Goal: Task Accomplishment & Management: Manage account settings

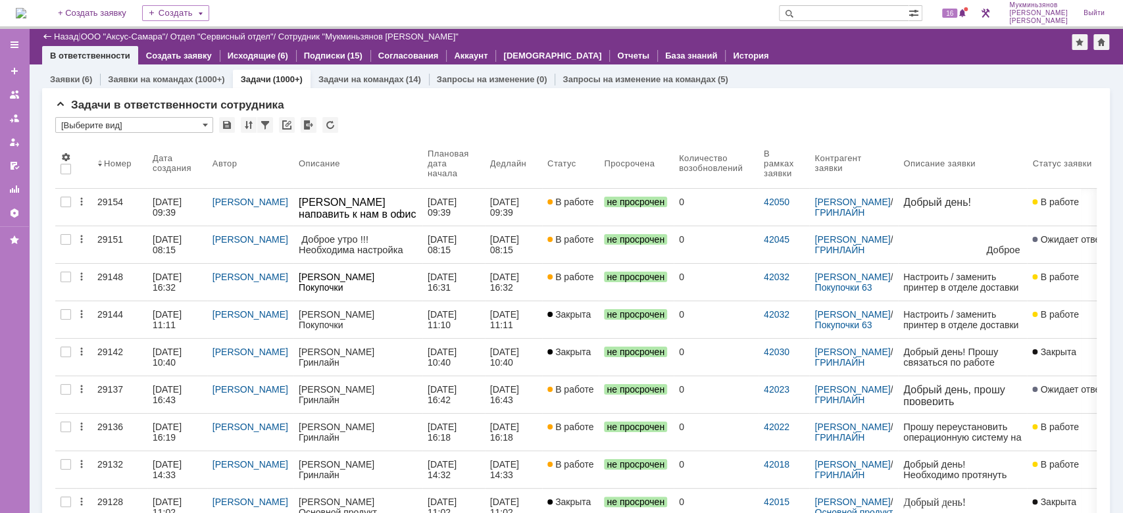
scroll to position [1017, 0]
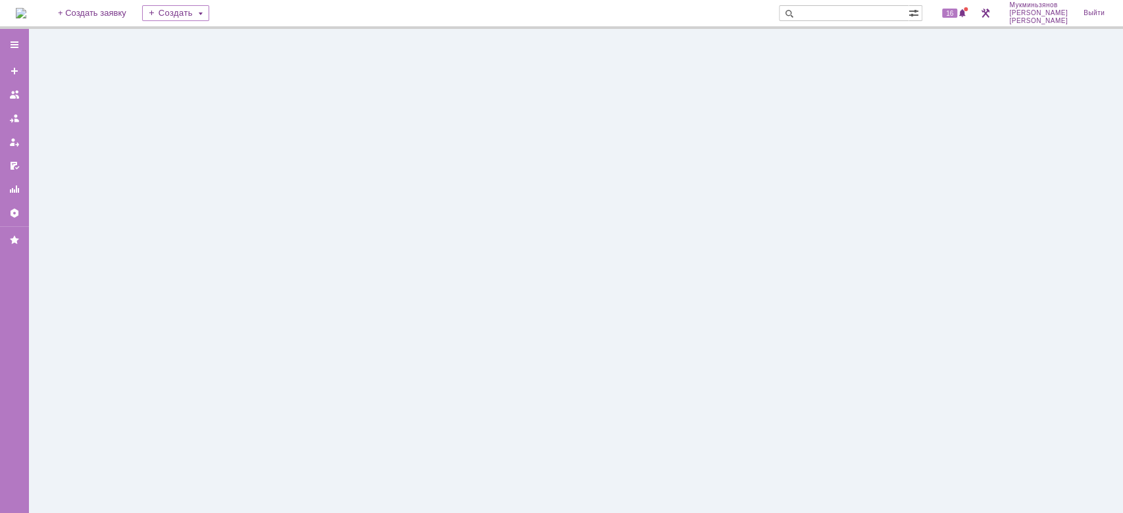
drag, startPoint x: 212, startPoint y: 105, endPoint x: 164, endPoint y: 48, distance: 74.7
click at [164, 48] on div at bounding box center [576, 271] width 1094 height 484
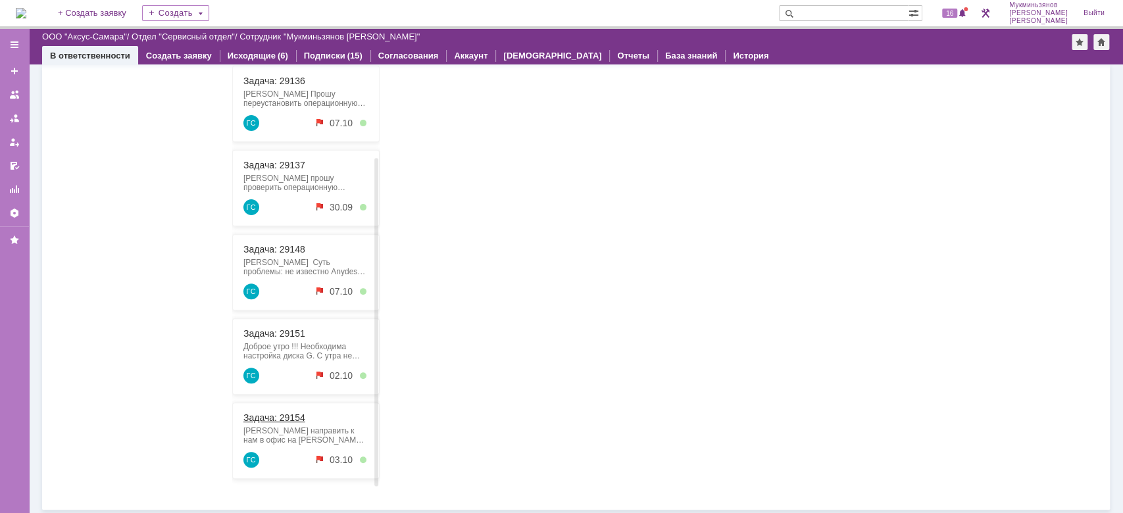
click at [283, 414] on link "Задача: 29154" at bounding box center [274, 417] width 62 height 11
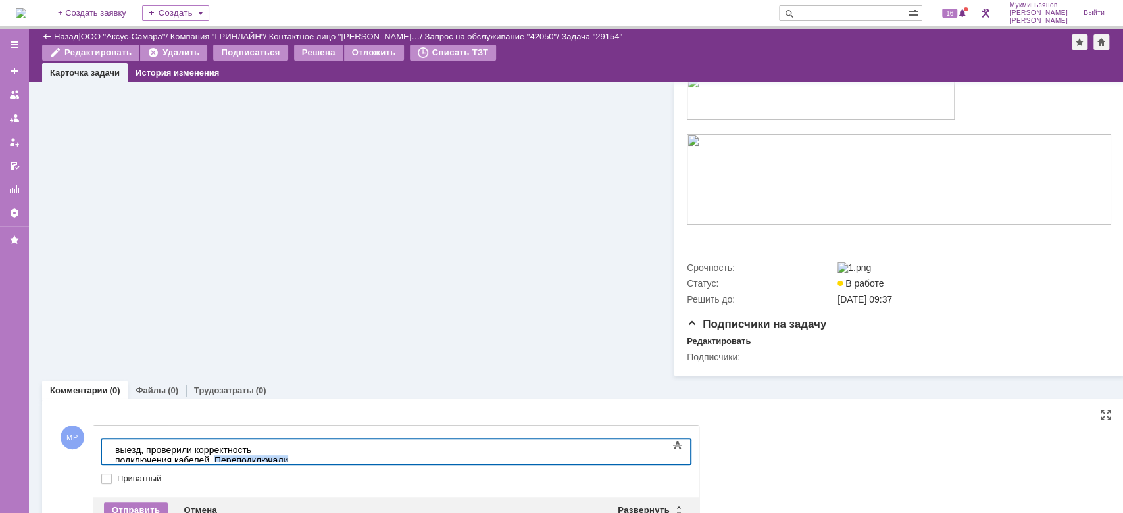
drag, startPoint x: 397, startPoint y: 439, endPoint x: 377, endPoint y: 458, distance: 27.0
click at [307, 458] on body "выезд, проверили корректность подключения кабелей. Переподключали провода роуте…" at bounding box center [208, 465] width 197 height 53
click at [302, 450] on div "выезд, проверили корректность подключения кабелей. Переподключали провода роуте…" at bounding box center [208, 466] width 187 height 42
click at [117, 456] on body "выезд, проверили корректность подключения кабелей. Переподключали провода роуте…" at bounding box center [208, 465] width 197 height 53
click at [146, 453] on div "Dыезд.роверили корректность подключения кабелей. Переподключали провода роутера…" at bounding box center [208, 466] width 187 height 42
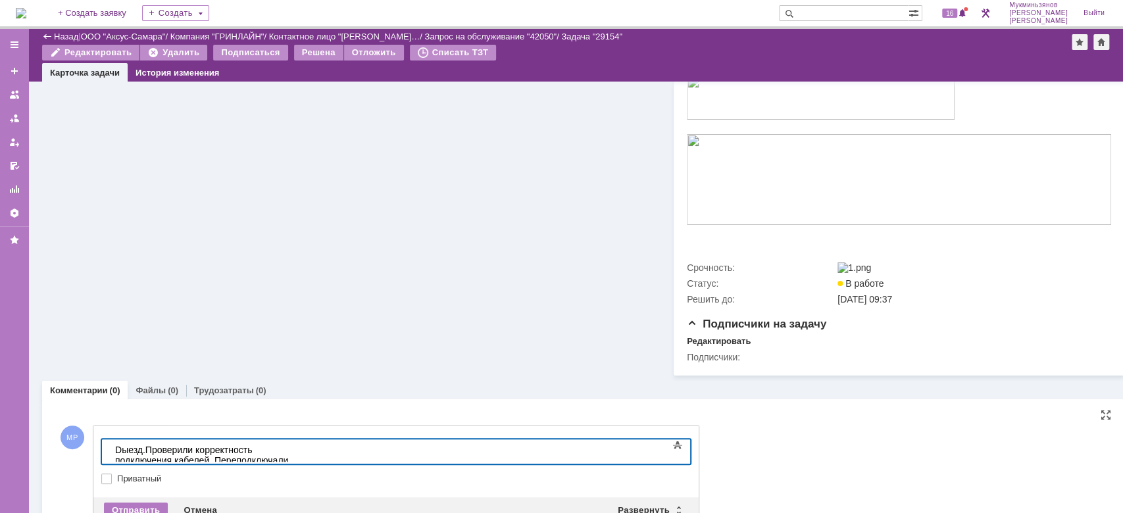
click at [146, 453] on div "Dыезд.Проверили корректность подключения кабелей. Переподключали провода роутер…" at bounding box center [208, 466] width 187 height 42
click at [122, 452] on div "Dыезд. Проверили корректность подключения кабелей. Переподключали провода роуте…" at bounding box center [208, 466] width 187 height 42
drag, startPoint x: 660, startPoint y: 445, endPoint x: 69, endPoint y: 408, distance: 592.4
click at [110, 439] on html "Выезд. Проверили корректность подключения кабелей. Переподключали провода роуте…" at bounding box center [208, 465] width 197 height 53
copy div "Выезд. Проверили корректность подключения кабелей. Переподключали провода роуте…"
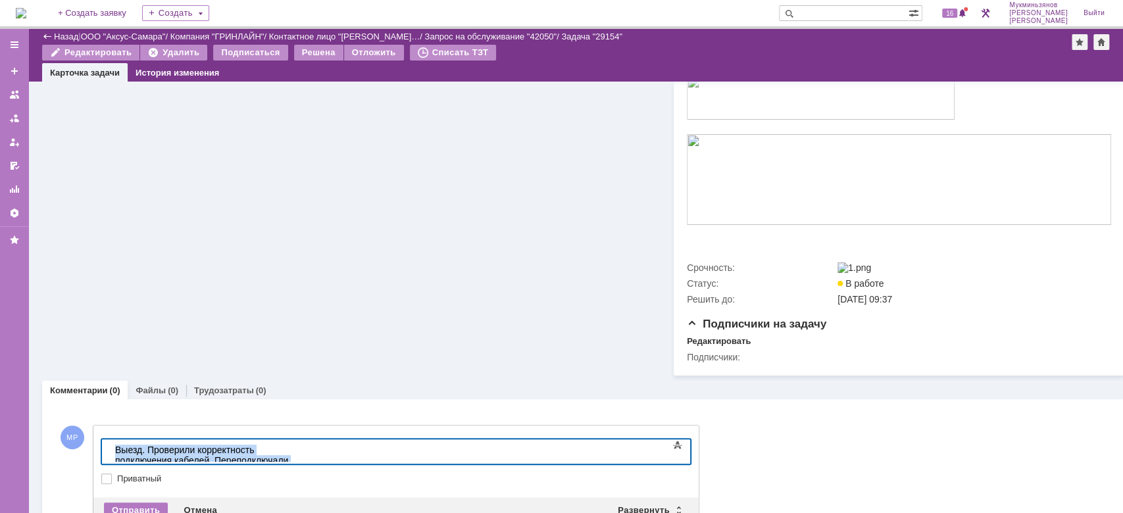
scroll to position [395, 0]
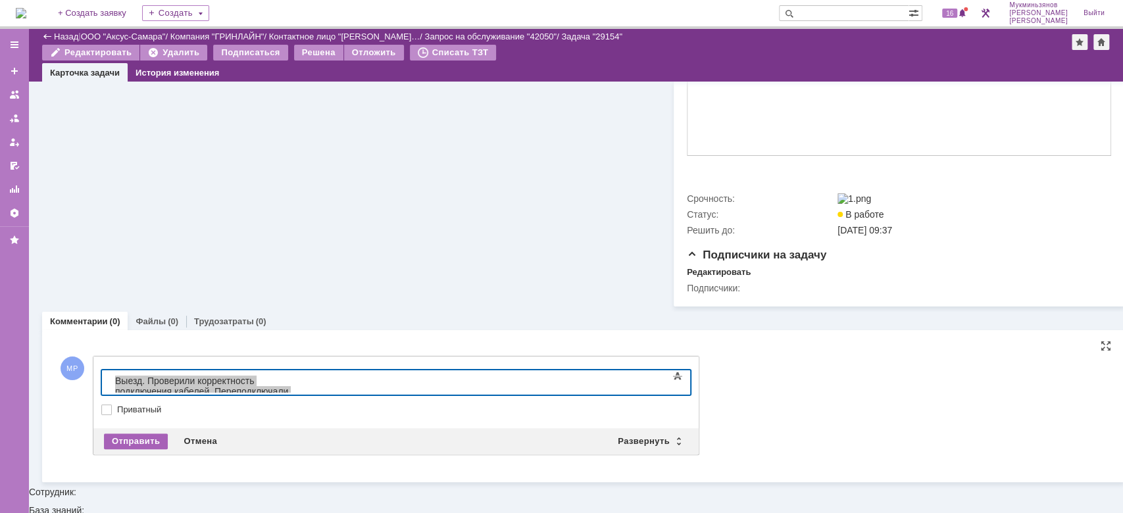
click at [116, 449] on div "Отправить" at bounding box center [136, 441] width 64 height 16
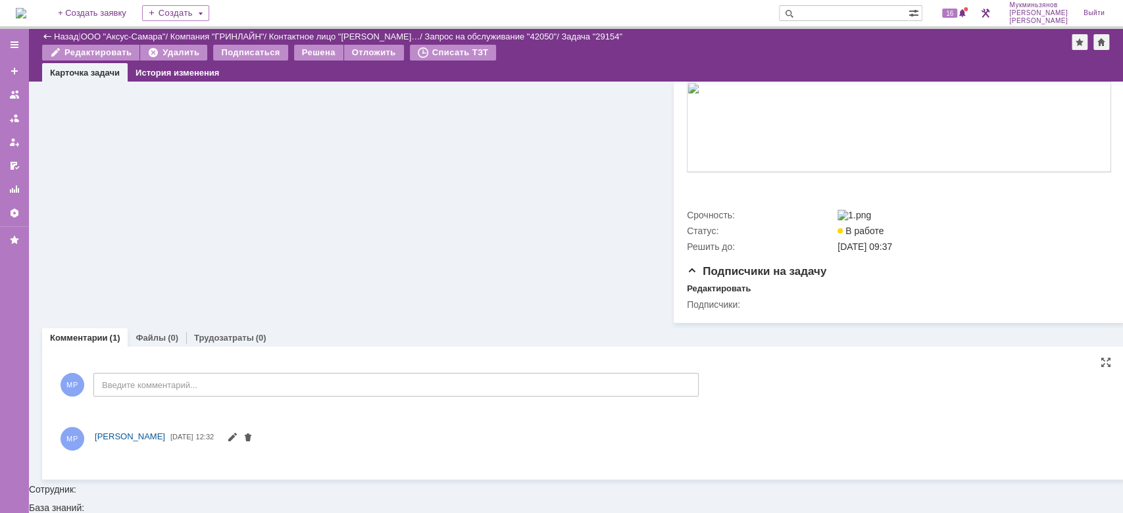
scroll to position [0, 0]
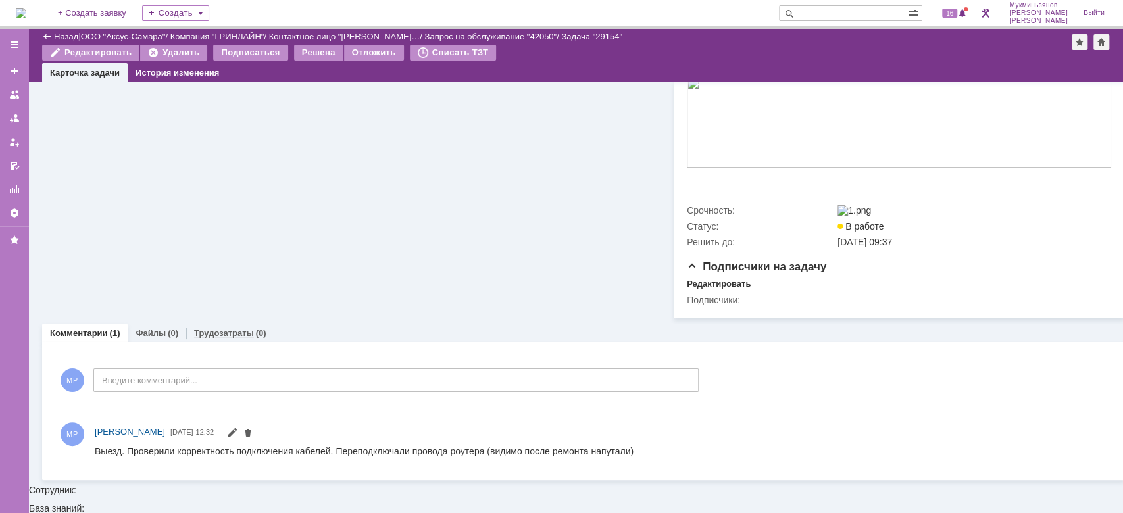
click at [226, 338] on link "Трудозатраты" at bounding box center [224, 333] width 60 height 10
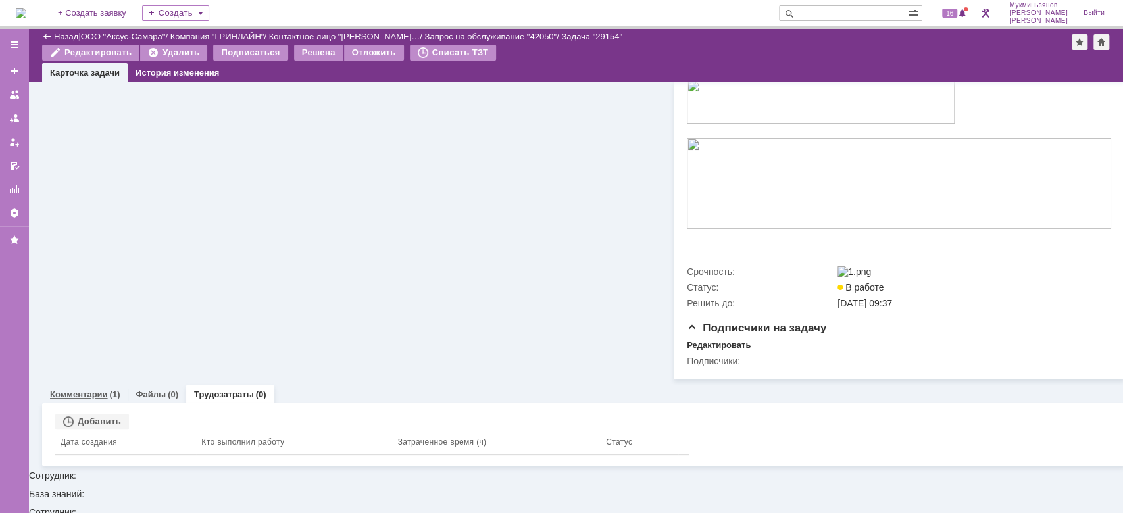
scroll to position [308, 0]
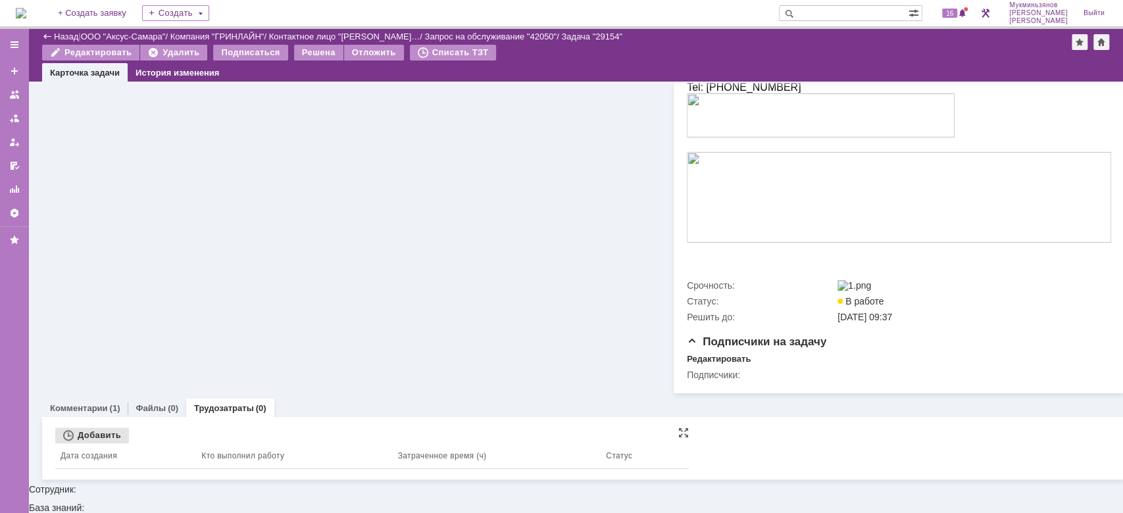
click at [104, 443] on div "Добавить" at bounding box center [92, 435] width 74 height 16
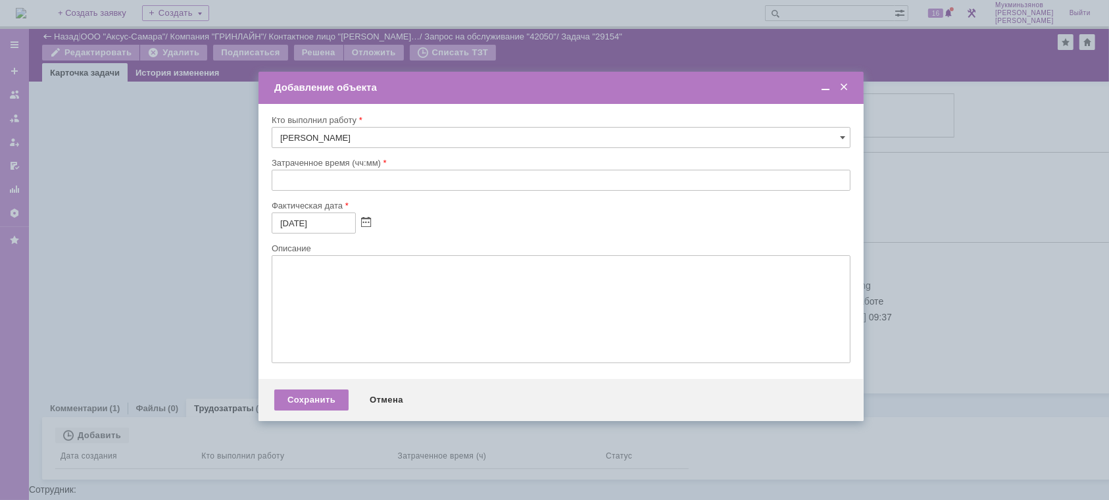
click at [279, 181] on input "text" at bounding box center [561, 180] width 579 height 21
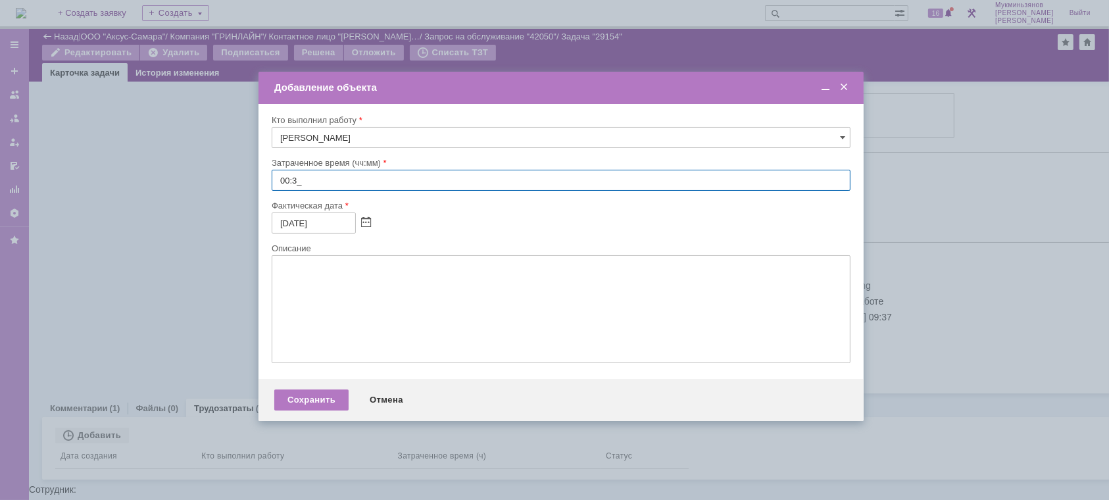
type input "00:30"
click at [300, 298] on textarea at bounding box center [561, 309] width 579 height 108
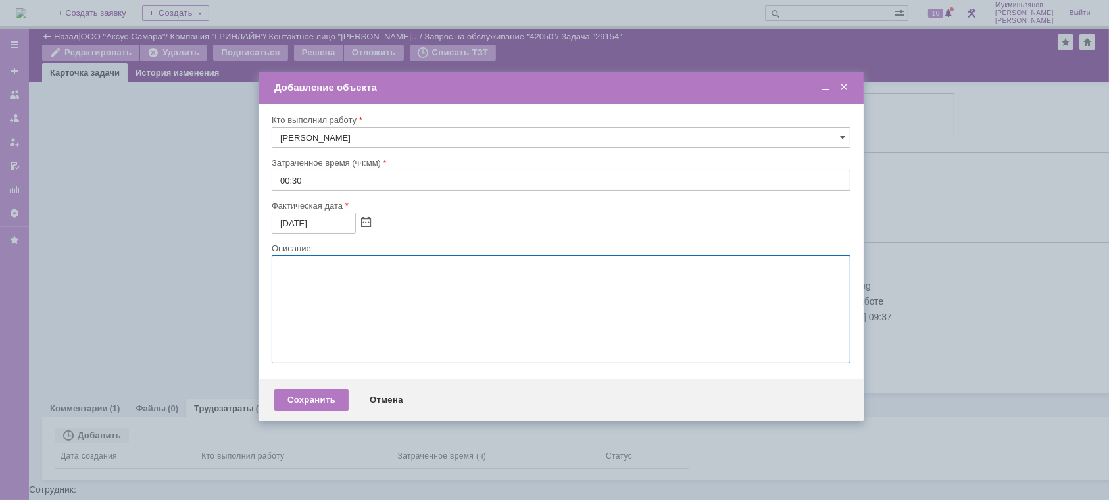
paste textarea "Выезд. Проверили корректность подключения кабелей. Переподключали провода роуте…"
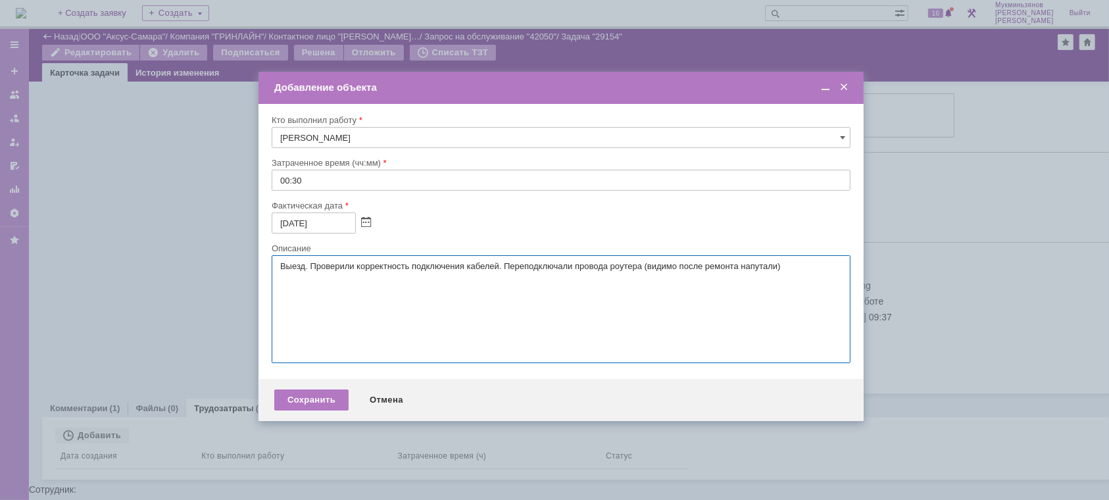
click at [300, 298] on textarea "Выезд. Проверили корректность подключения кабелей. Переподключали провода роуте…" at bounding box center [561, 309] width 579 height 108
type textarea "Выезд. Проверили корректность подключения кабелей. Переподключали провода роуте…"
click at [310, 399] on div "Сохранить" at bounding box center [311, 399] width 74 height 21
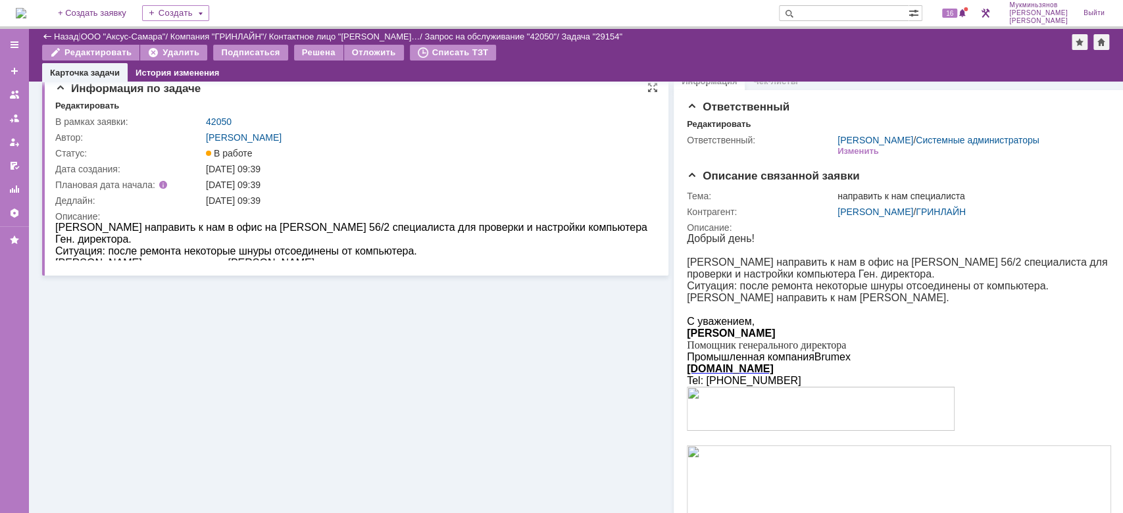
scroll to position [0, 0]
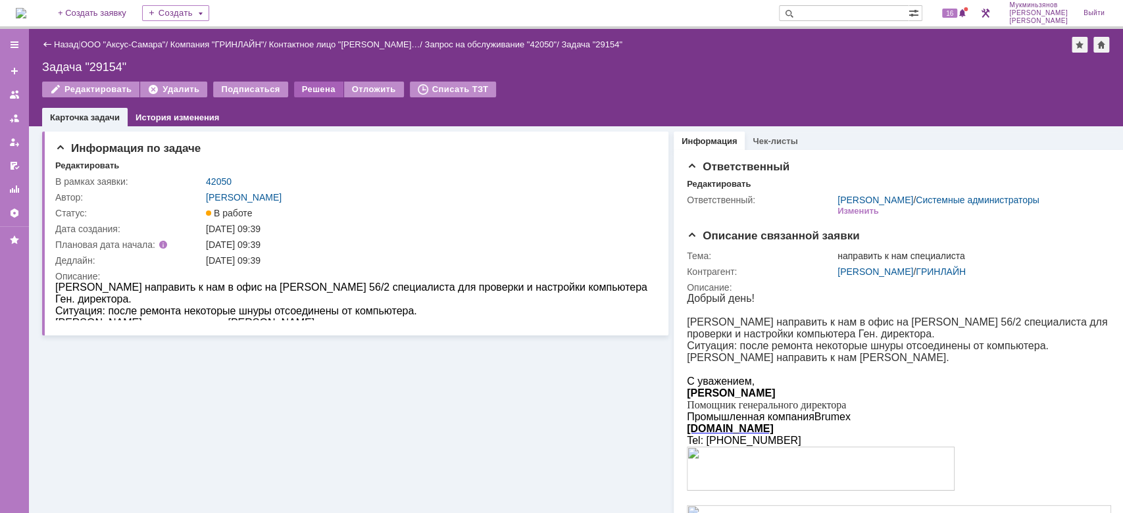
click at [300, 94] on div "Решена" at bounding box center [318, 90] width 49 height 16
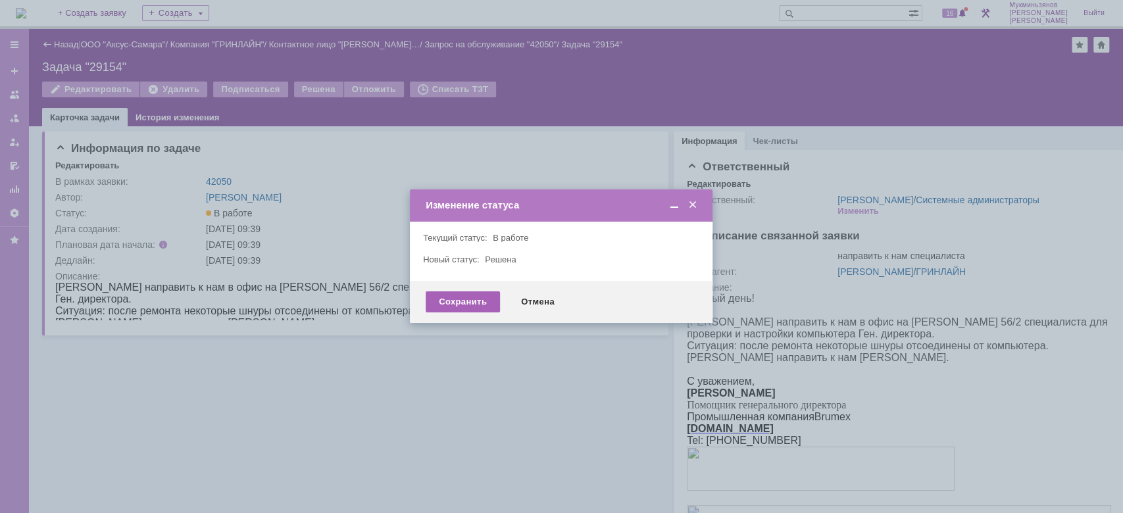
click at [447, 302] on div "Сохранить" at bounding box center [462, 301] width 74 height 21
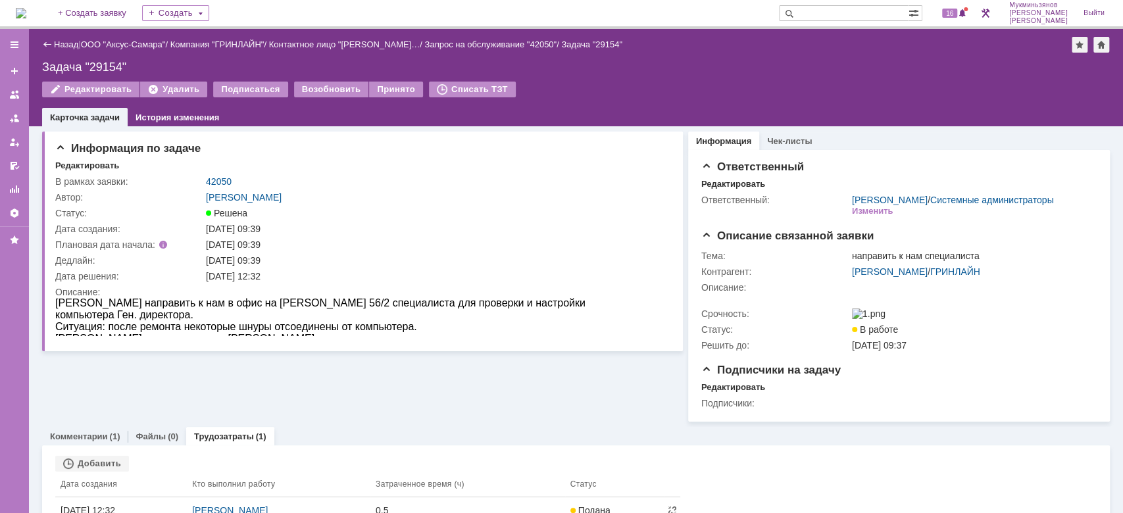
click at [26, 12] on img at bounding box center [21, 13] width 11 height 11
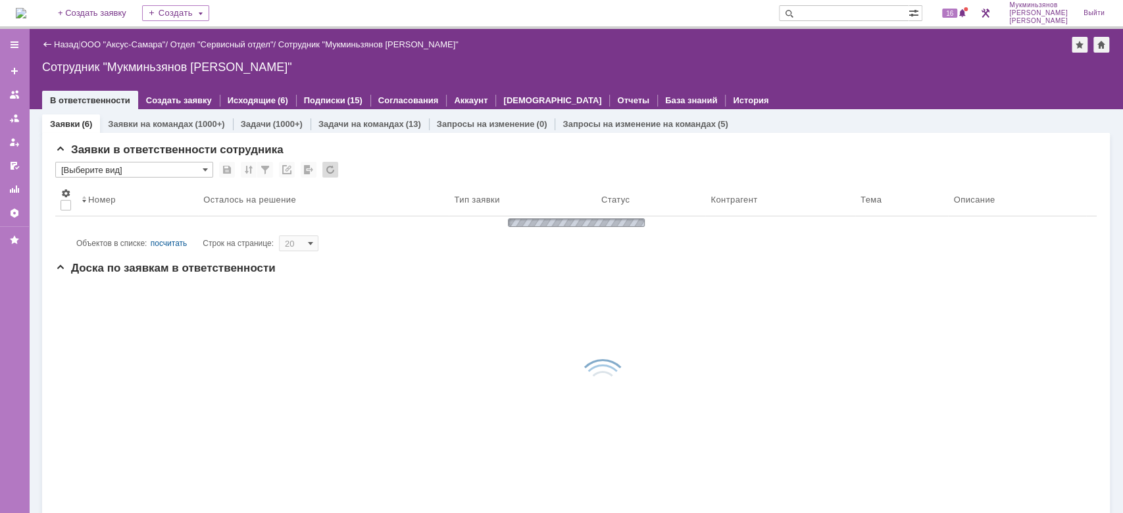
click at [266, 117] on div "Задачи (1000+)" at bounding box center [272, 123] width 78 height 19
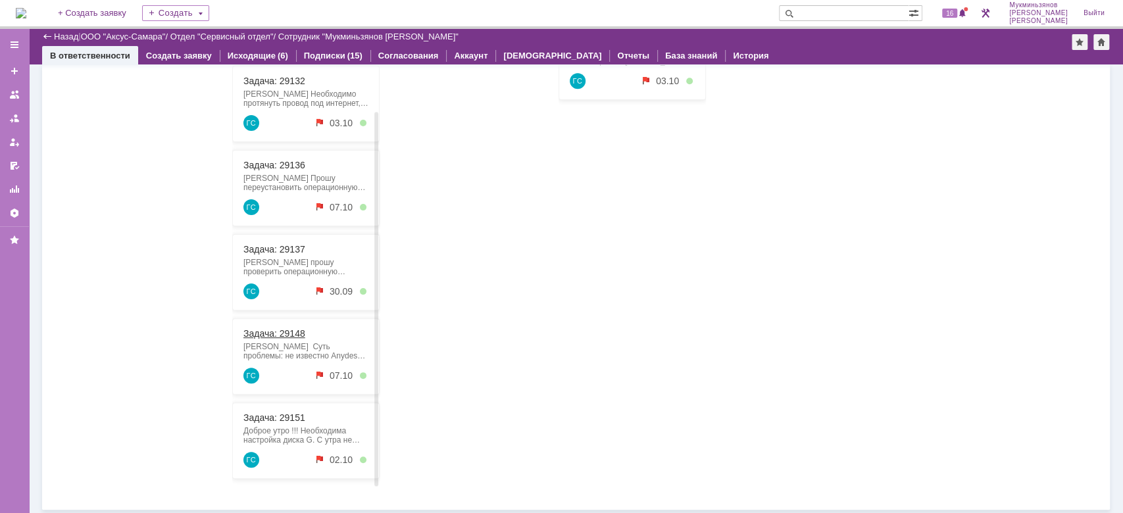
click at [273, 332] on link "Задача: 29148" at bounding box center [274, 333] width 62 height 11
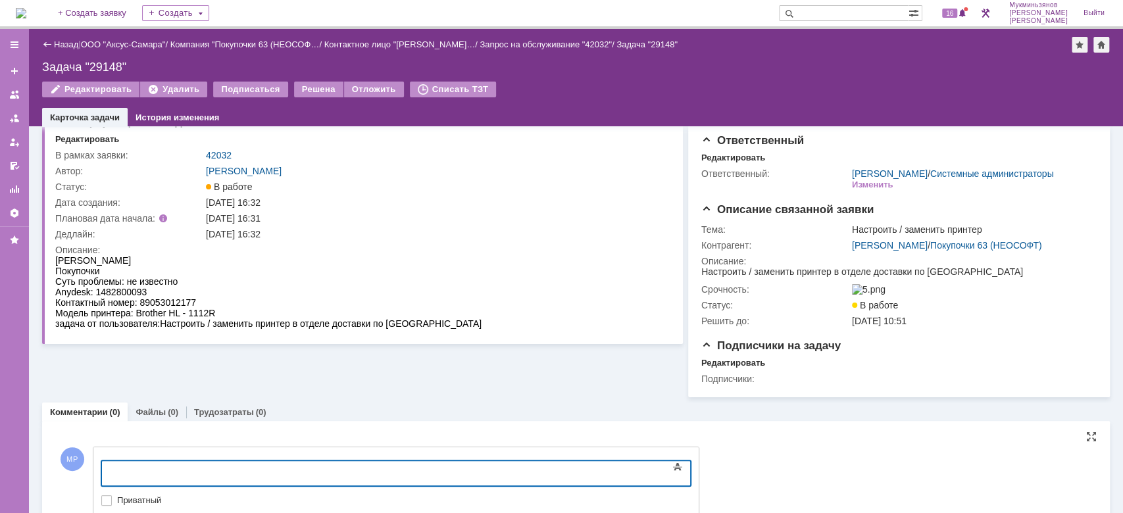
click at [283, 461] on body at bounding box center [208, 472] width 197 height 22
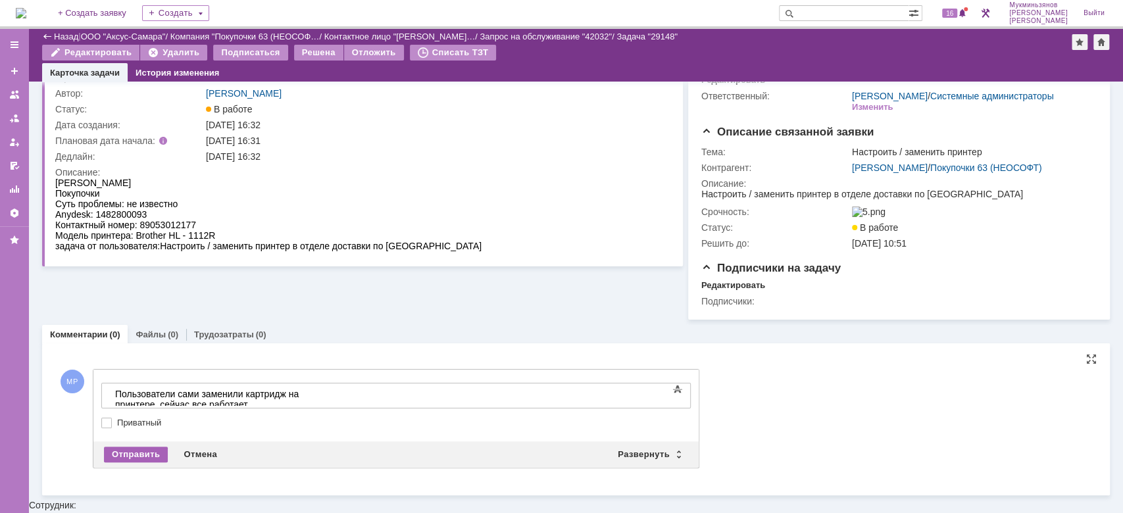
click at [135, 462] on div "Отправить" at bounding box center [136, 455] width 64 height 16
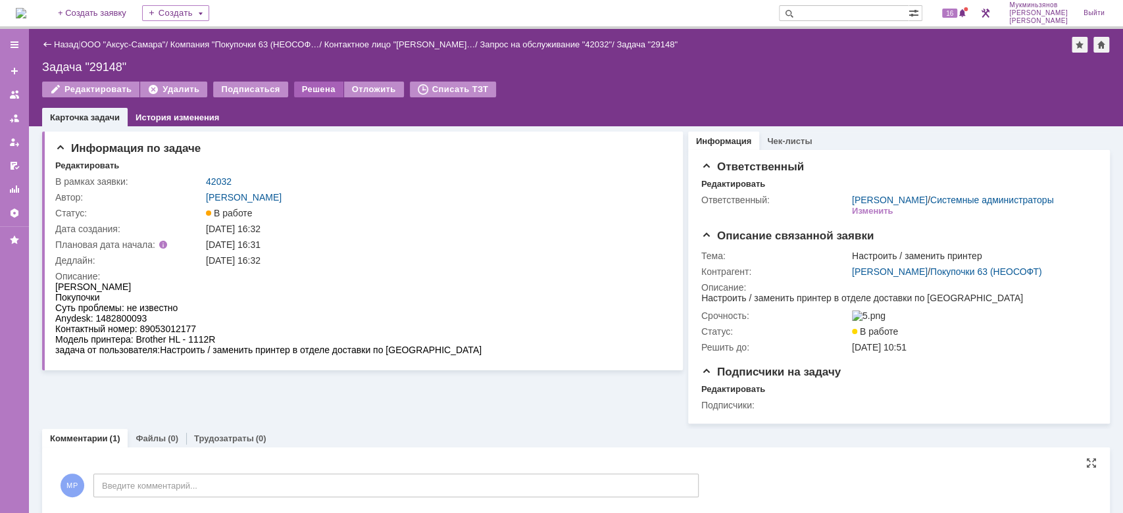
click at [302, 96] on div "Решена" at bounding box center [318, 90] width 49 height 16
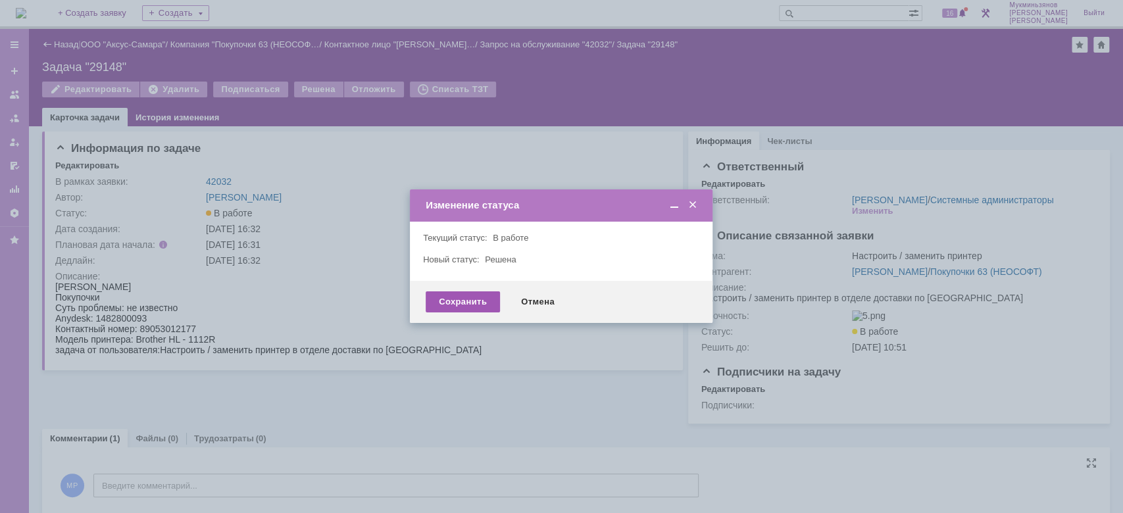
drag, startPoint x: 464, startPoint y: 287, endPoint x: 464, endPoint y: 307, distance: 19.7
click at [464, 307] on div "Сохранить Отмена" at bounding box center [561, 302] width 302 height 42
click at [464, 307] on div "Сохранить" at bounding box center [462, 301] width 74 height 21
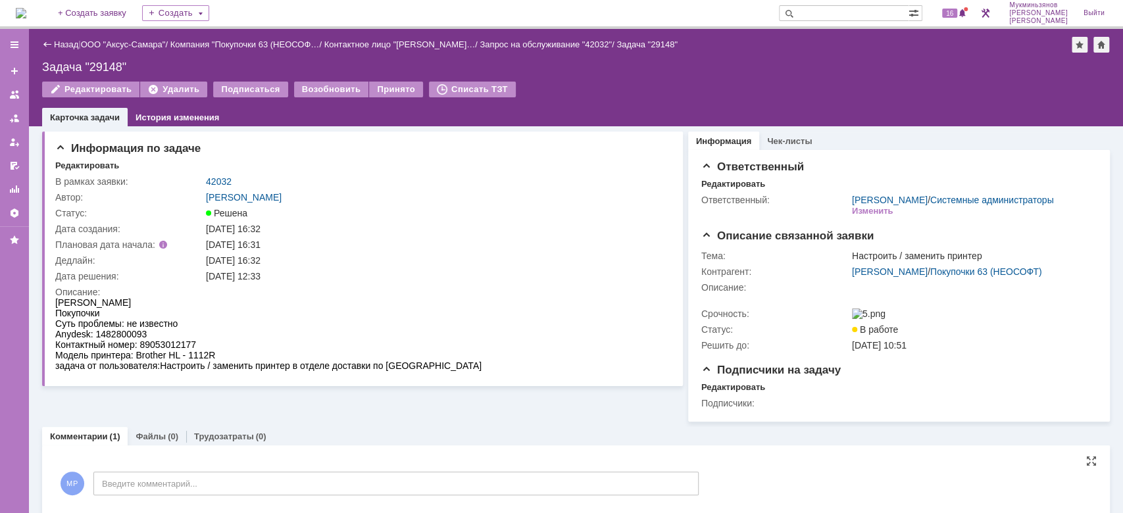
click at [26, 16] on img at bounding box center [21, 13] width 11 height 11
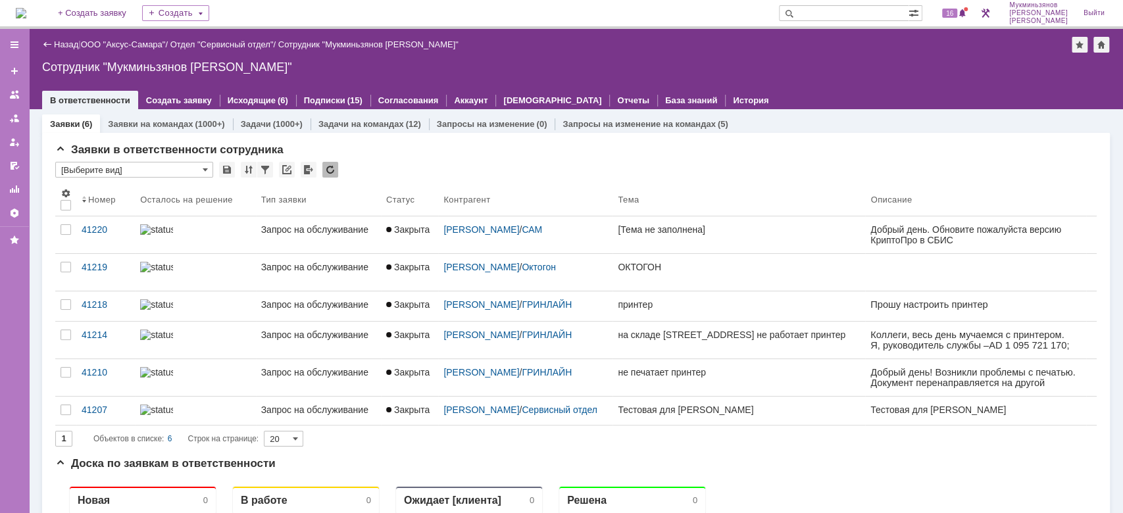
click at [26, 16] on img at bounding box center [21, 13] width 11 height 11
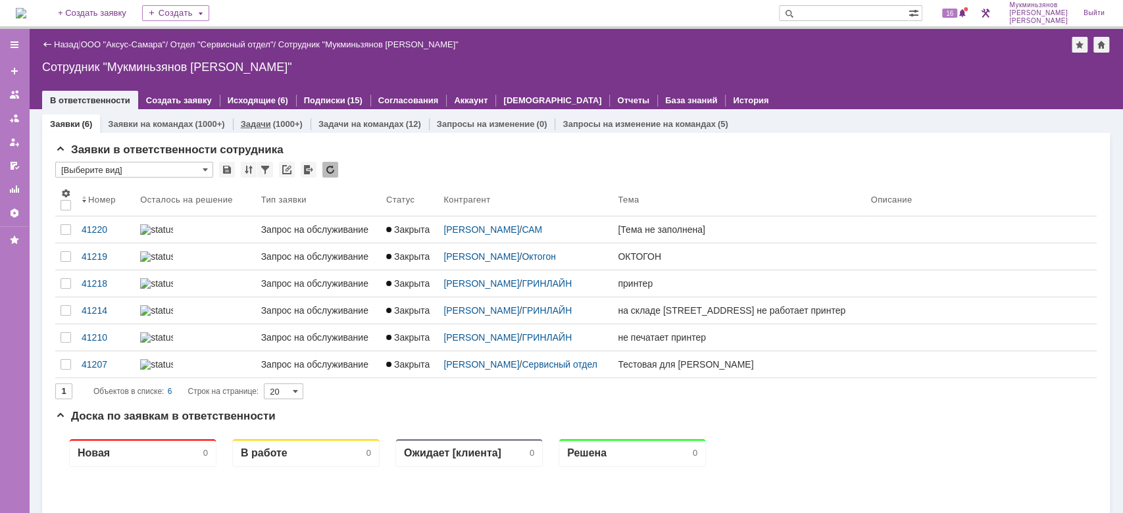
click at [274, 127] on div "(1000+)" at bounding box center [288, 124] width 30 height 10
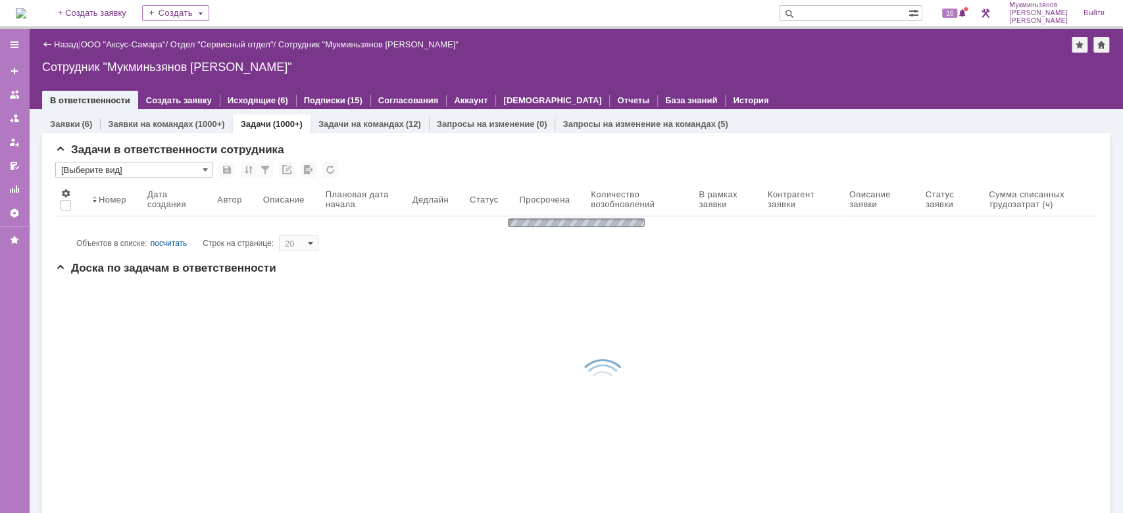
click at [274, 127] on div "(1000+)" at bounding box center [288, 124] width 30 height 10
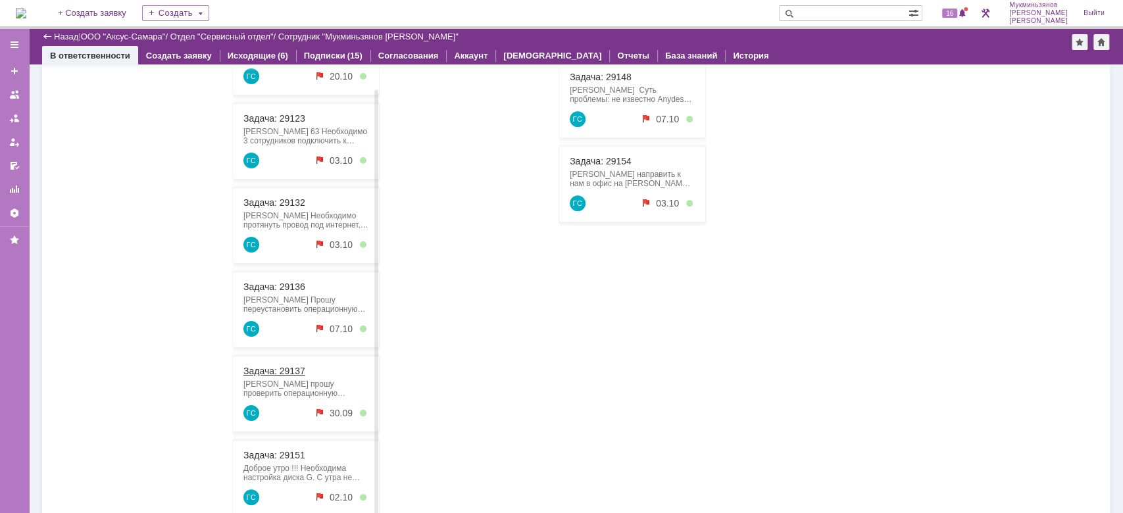
click at [264, 366] on link "Задача: 29137" at bounding box center [274, 371] width 62 height 11
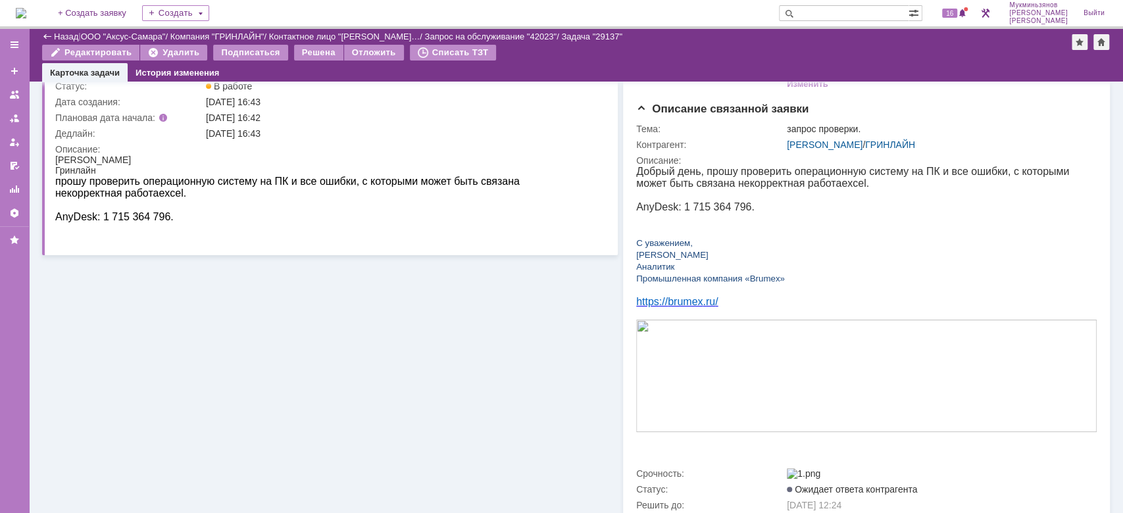
click at [421, 364] on div "Информация по задаче Редактировать В рамках заявки: 42023 Автор: [PERSON_NAME]:…" at bounding box center [329, 290] width 575 height 582
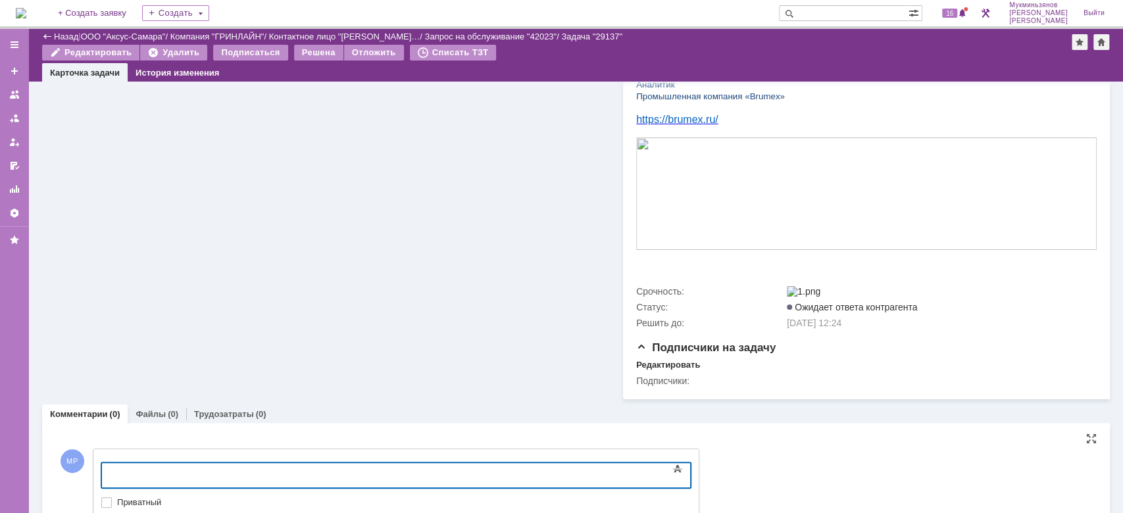
click at [236, 466] on body at bounding box center [208, 474] width 197 height 22
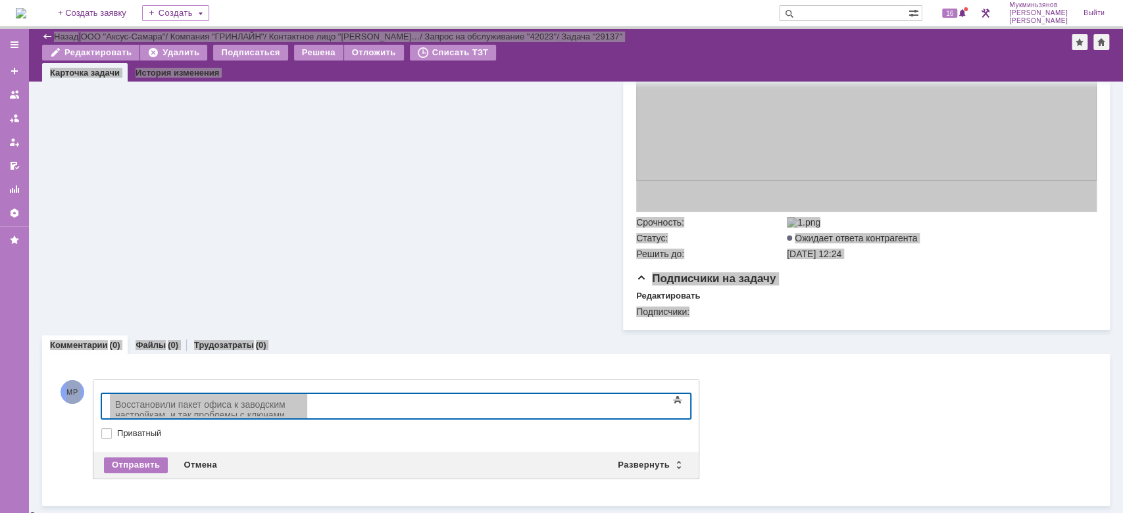
drag, startPoint x: 385, startPoint y: 10, endPoint x: 8, endPoint y: 423, distance: 559.5
click at [8, 423] on div "Меню Создать заявку В ответственности Согласования От меня Активности Оргструкт…" at bounding box center [561, 271] width 1123 height 484
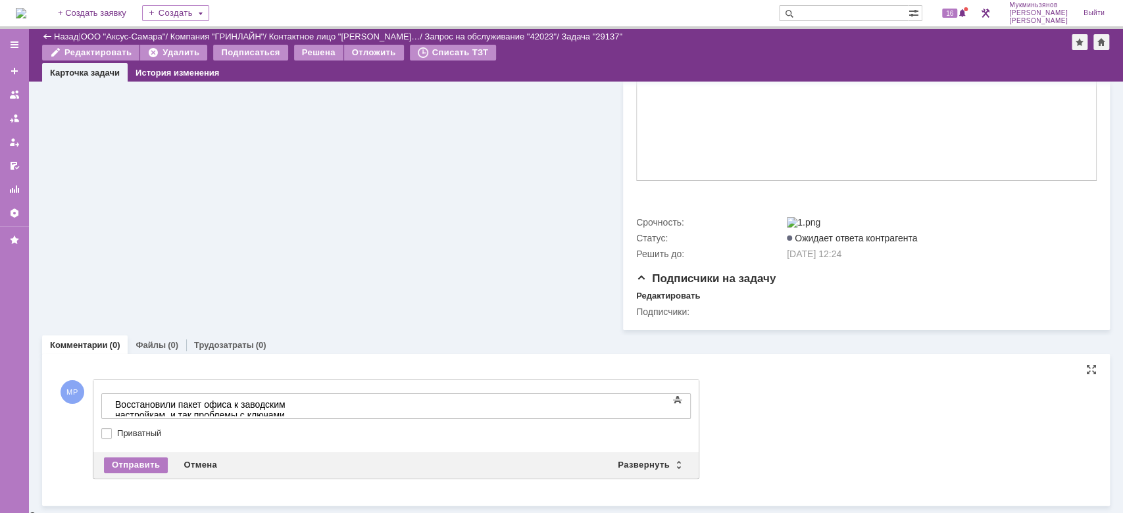
click at [552, 423] on div at bounding box center [395, 423] width 589 height 9
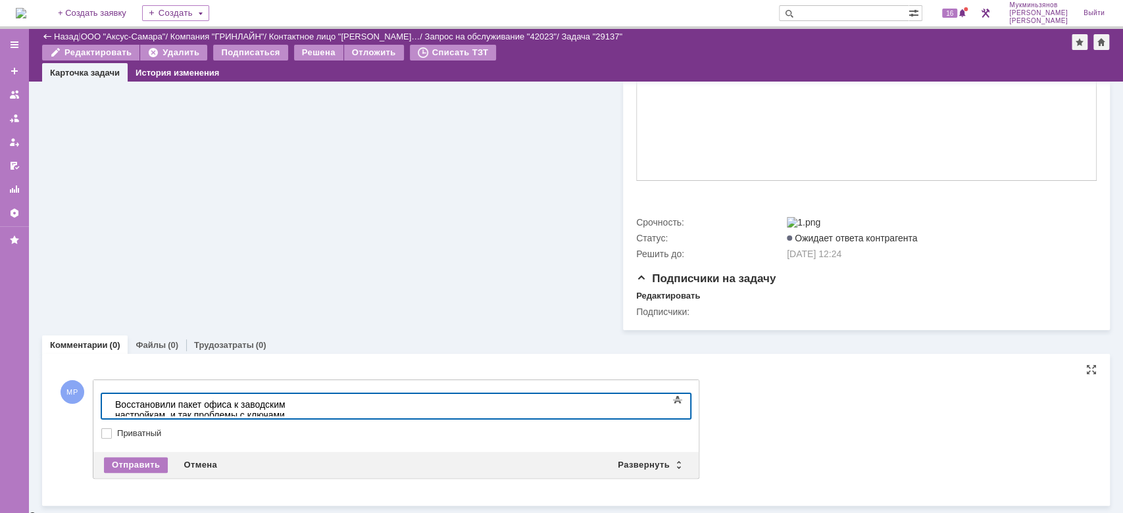
drag, startPoint x: 560, startPoint y: 402, endPoint x: 100, endPoint y: 401, distance: 460.3
click at [110, 401] on html "​Восстановили пакет офиса к заводским настройкам, и так проблемы с ключами. Оши…" at bounding box center [208, 415] width 197 height 42
click at [120, 466] on div "Отправить" at bounding box center [136, 465] width 64 height 16
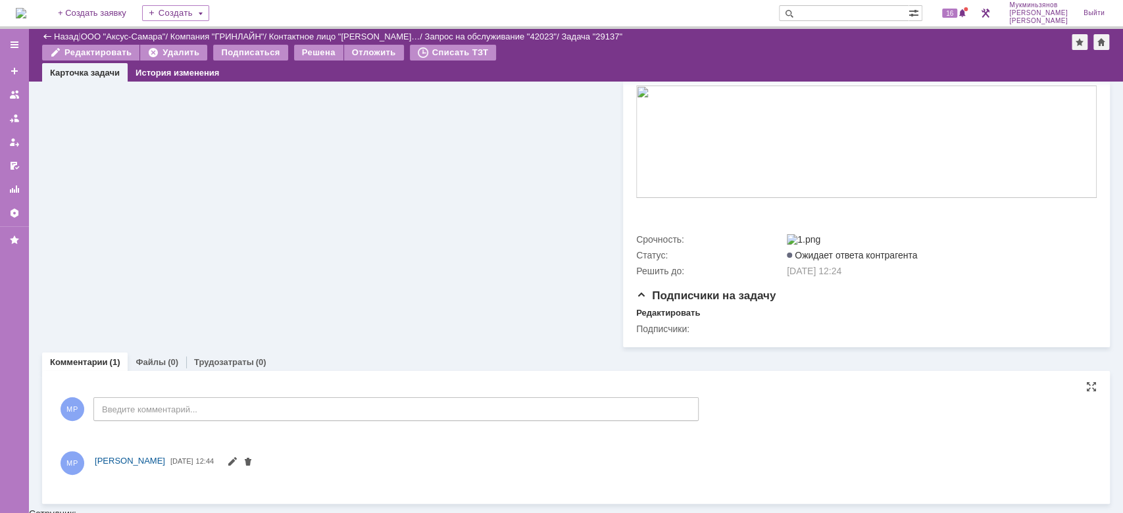
scroll to position [321, 0]
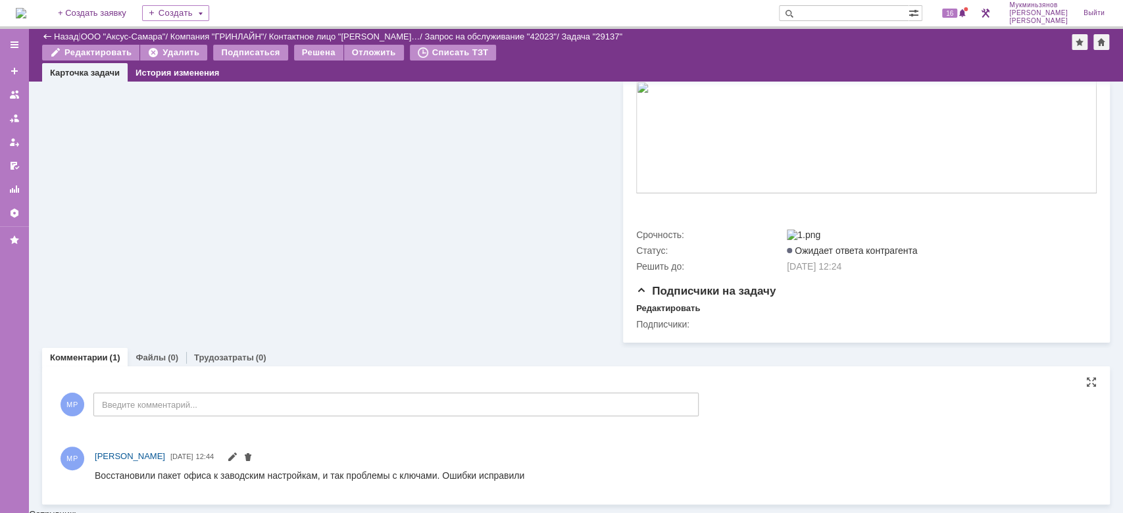
drag, startPoint x: 532, startPoint y: 473, endPoint x: 87, endPoint y: 451, distance: 445.7
click at [95, 470] on html "Восстановили пакет офиса к заводским настройкам, и так проблемы с ключами. Ошиб…" at bounding box center [586, 476] width 982 height 12
copy div "Восстановили пакет офиса к заводским настройкам, и так проблемы с ключами. Ошиб…"
click at [244, 358] on link "Трудозатраты" at bounding box center [224, 357] width 60 height 10
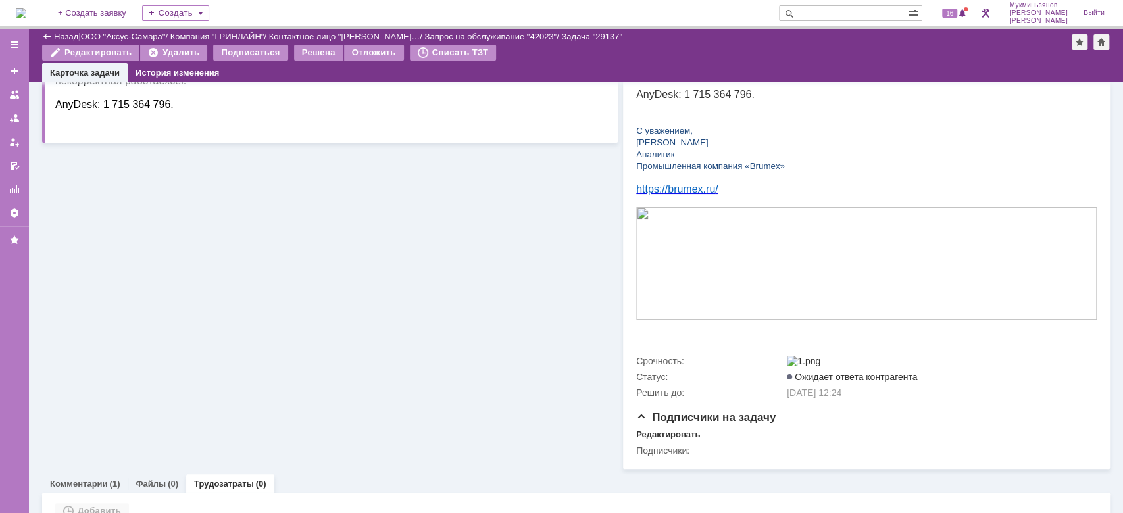
scroll to position [260, 0]
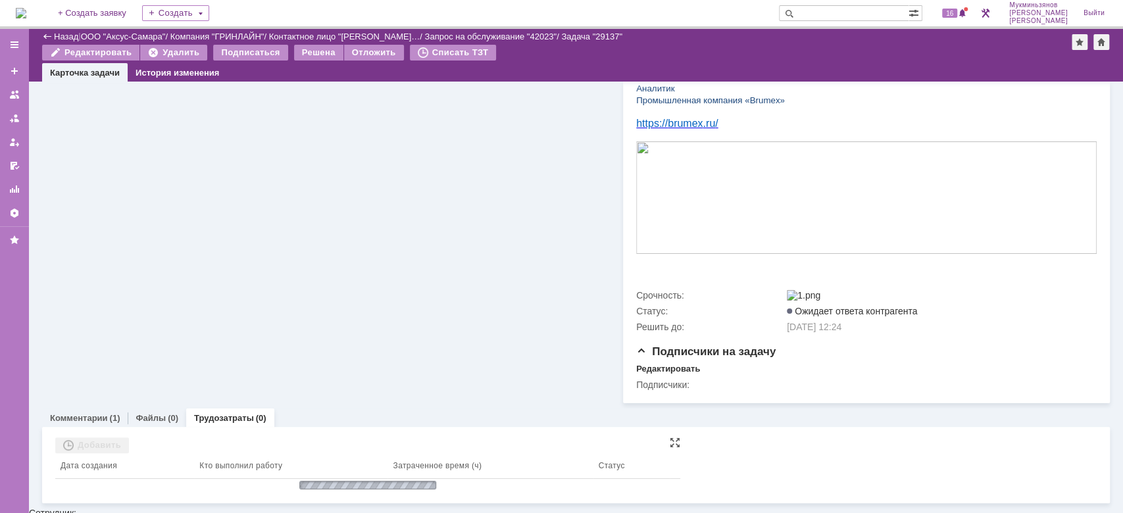
click at [85, 447] on div "Добавить" at bounding box center [92, 445] width 74 height 16
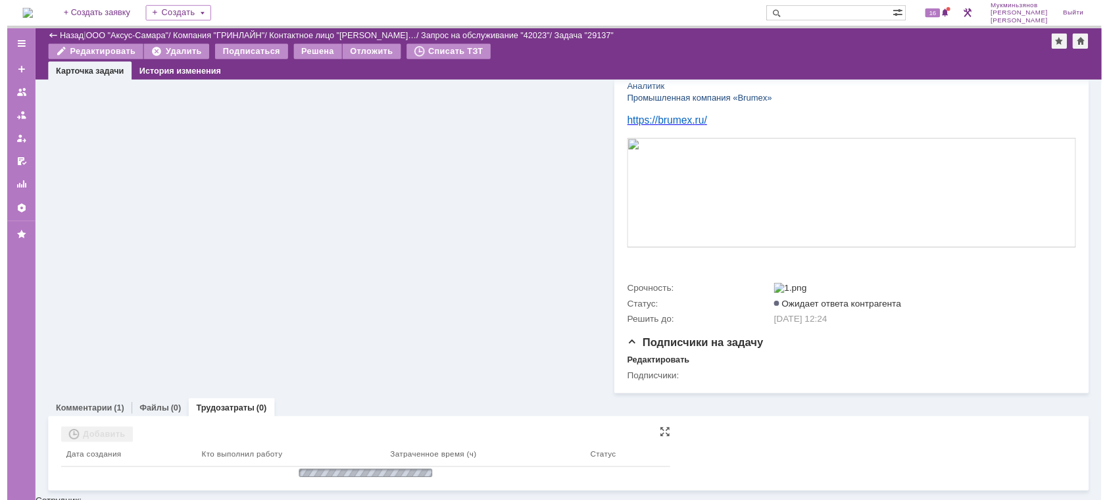
scroll to position [246, 0]
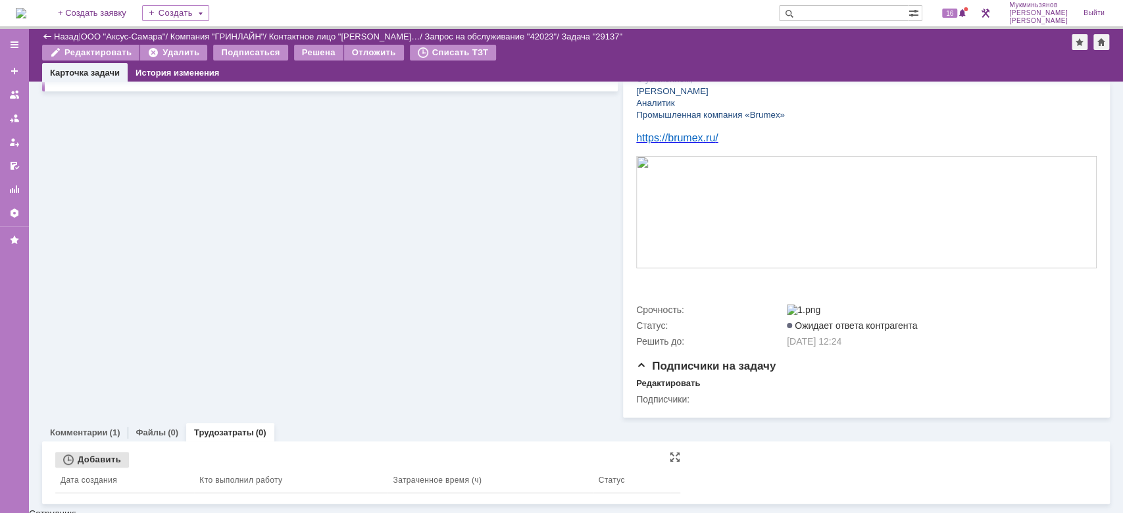
click at [89, 462] on div "Добавить" at bounding box center [92, 460] width 74 height 16
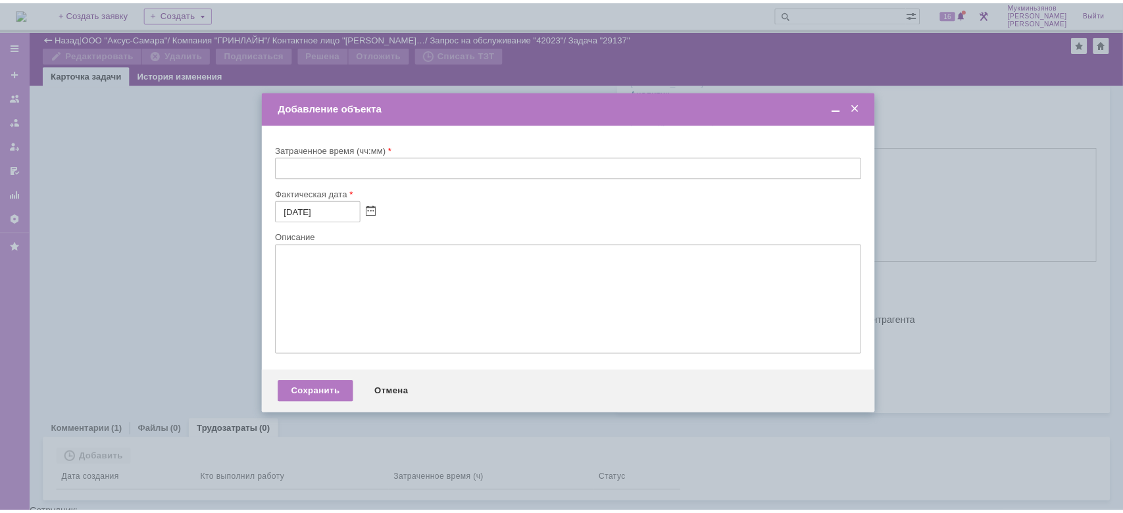
scroll to position [260, 0]
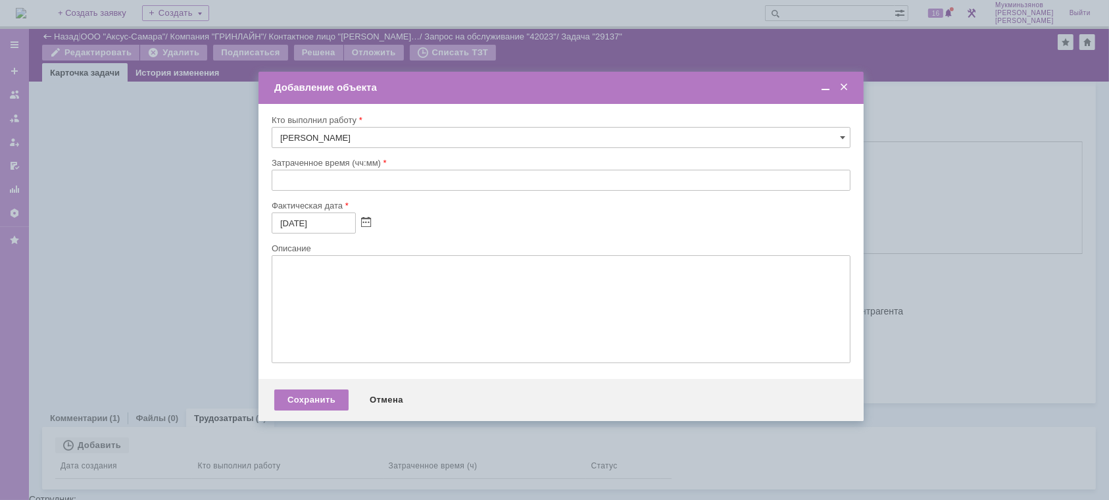
click at [358, 162] on div "Затраченное время (чч:мм)" at bounding box center [560, 162] width 576 height 9
click at [355, 177] on input "text" at bounding box center [561, 180] width 579 height 21
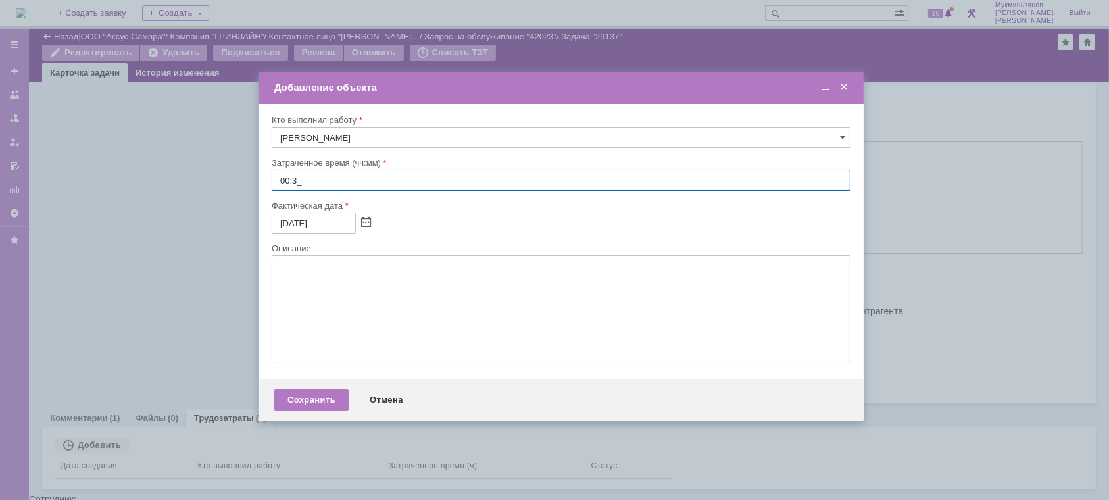
type input "00:30"
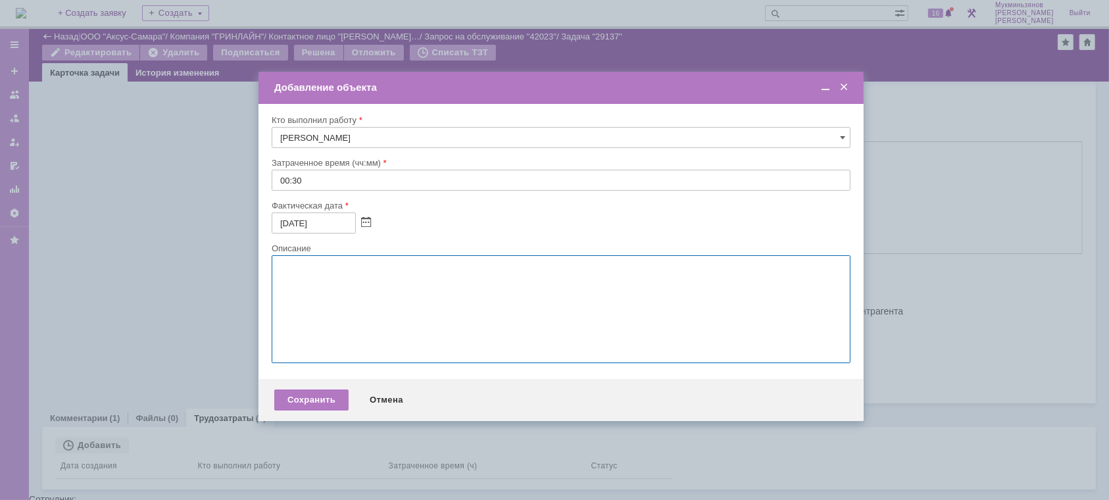
click at [362, 362] on textarea at bounding box center [561, 309] width 579 height 108
paste textarea "Восстановили пакет офиса к заводским настройкам, и так проблемы с ключами. Ошиб…"
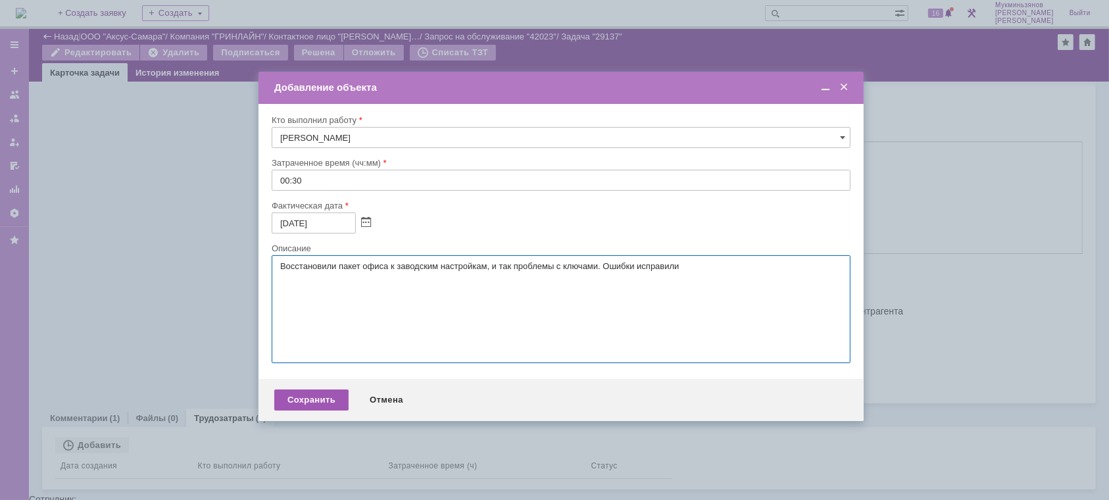
type textarea "Восстановили пакет офиса к заводским настройкам, и так проблемы с ключами. Ошиб…"
click at [314, 410] on div "Сохранить" at bounding box center [311, 399] width 74 height 21
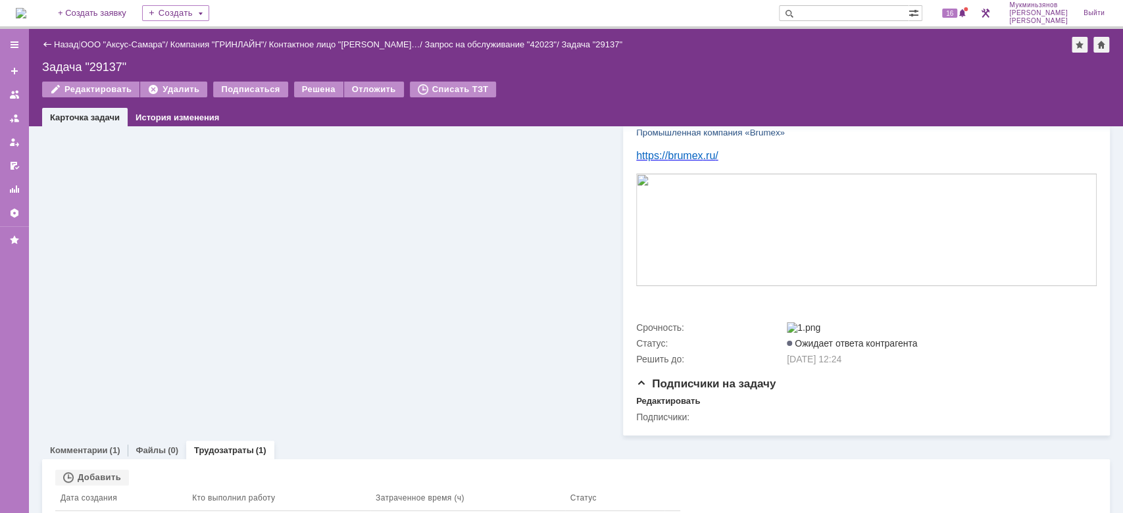
scroll to position [0, 0]
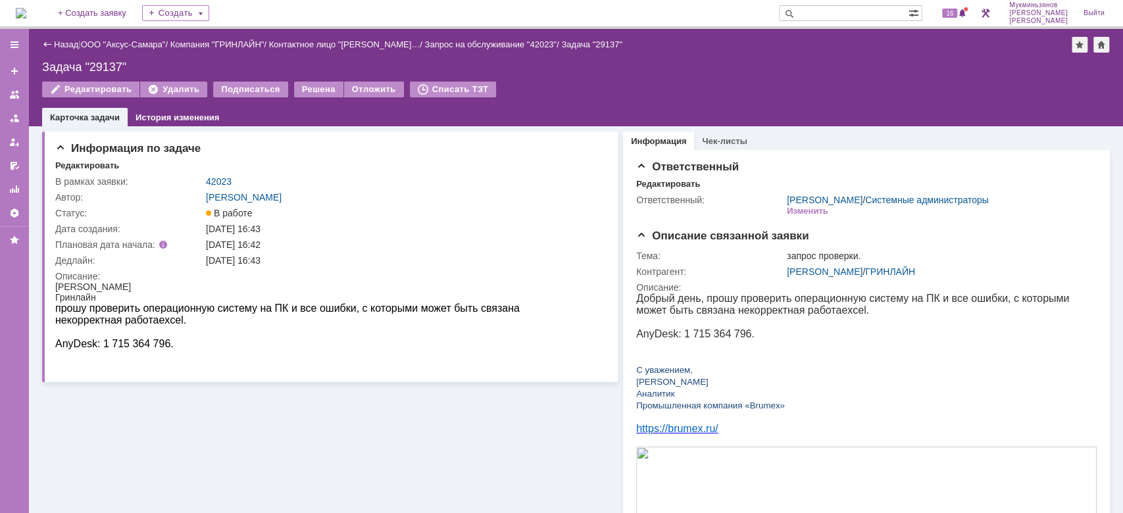
click at [304, 80] on div "Назад | ООО "Аксус-Самара" / Компания "ГРИНЛАЙН" / Контактное лицо "[PERSON_NAM…" at bounding box center [576, 77] width 1094 height 97
click at [307, 89] on div "Решена" at bounding box center [318, 90] width 49 height 16
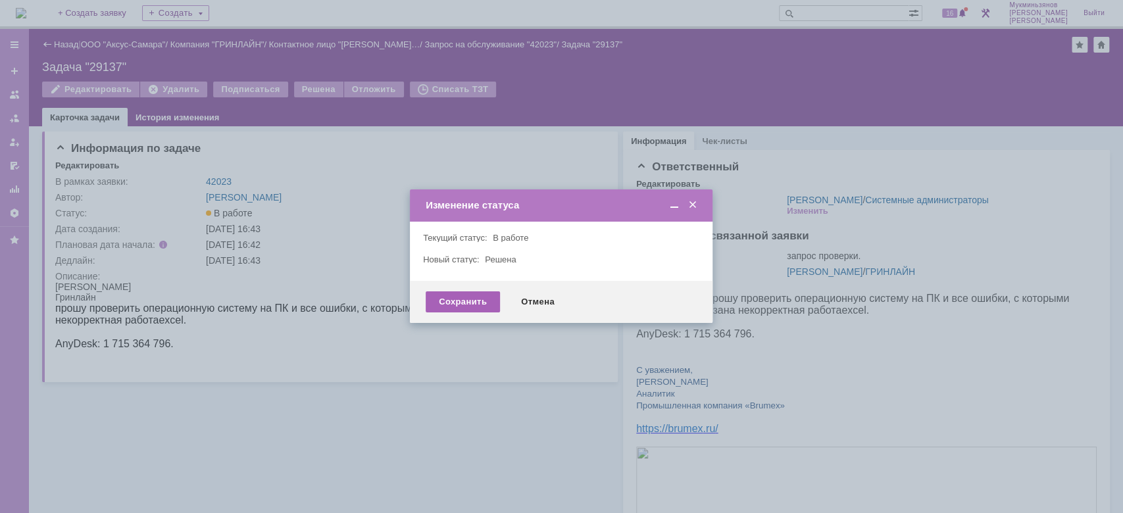
click at [479, 309] on div "Сохранить" at bounding box center [462, 301] width 74 height 21
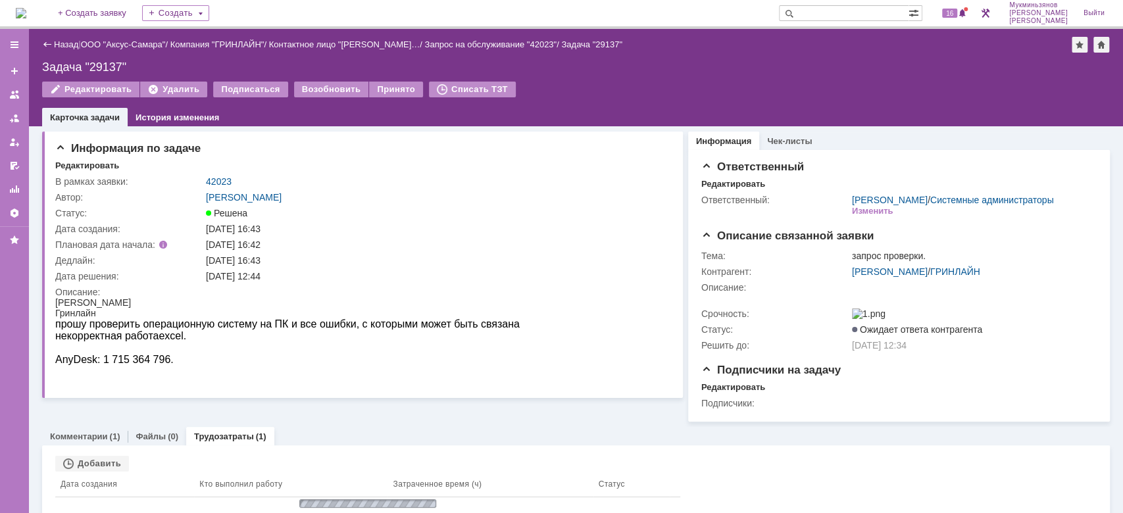
click at [26, 11] on img at bounding box center [21, 13] width 11 height 11
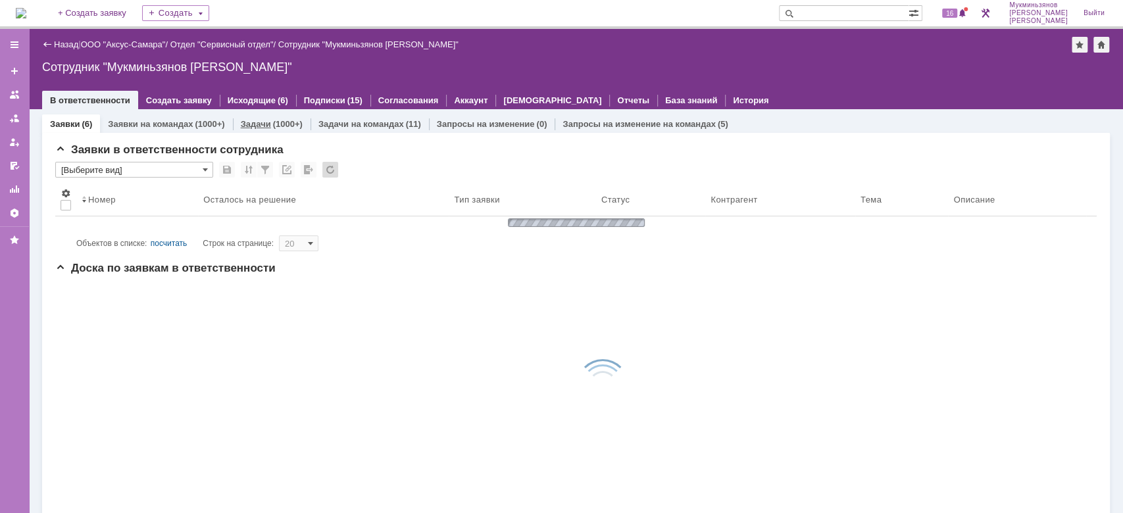
click at [258, 124] on link "Задачи" at bounding box center [256, 124] width 30 height 10
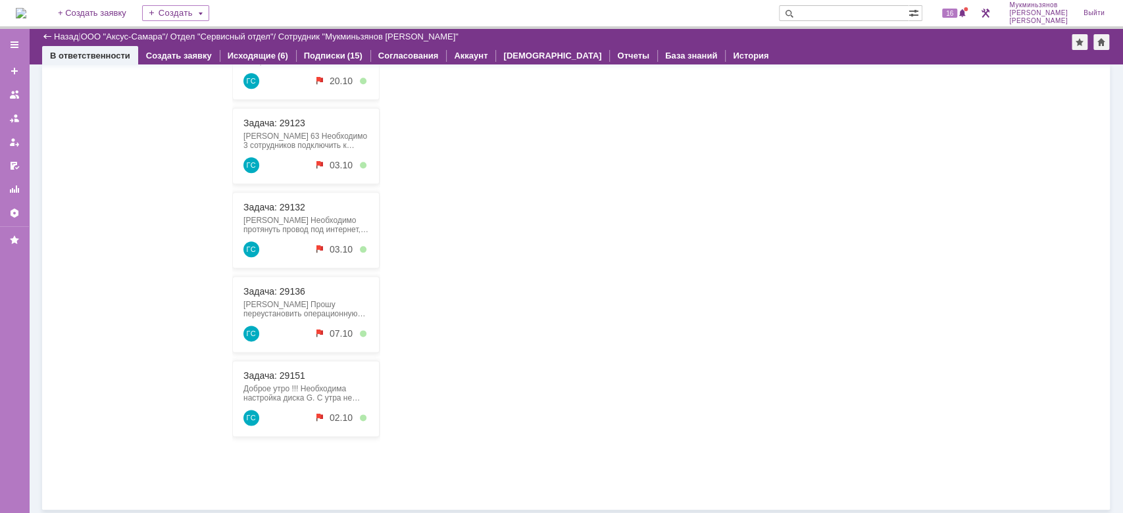
scroll to position [961, 0]
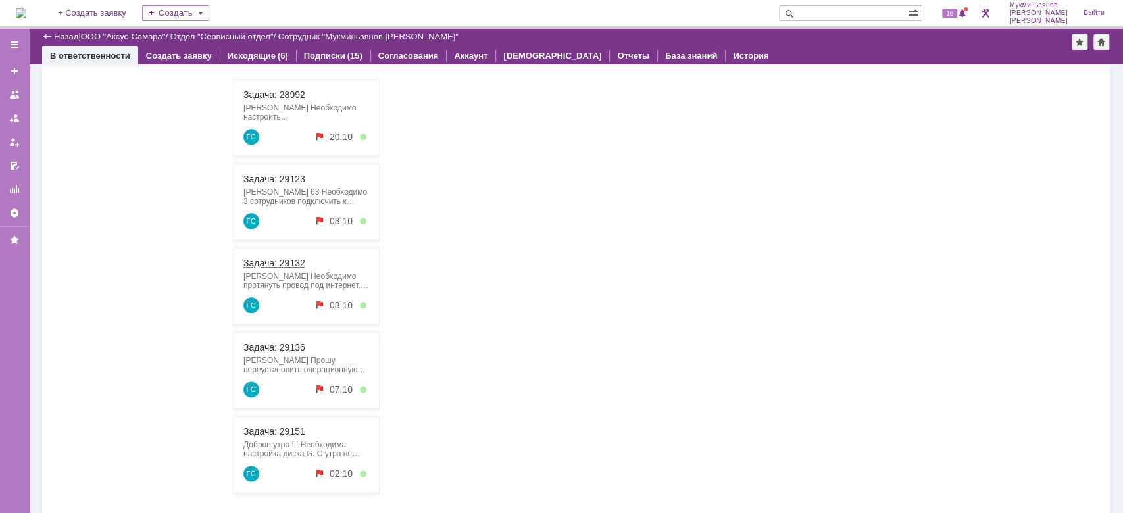
click at [276, 263] on link "Задача: 29132" at bounding box center [274, 263] width 62 height 11
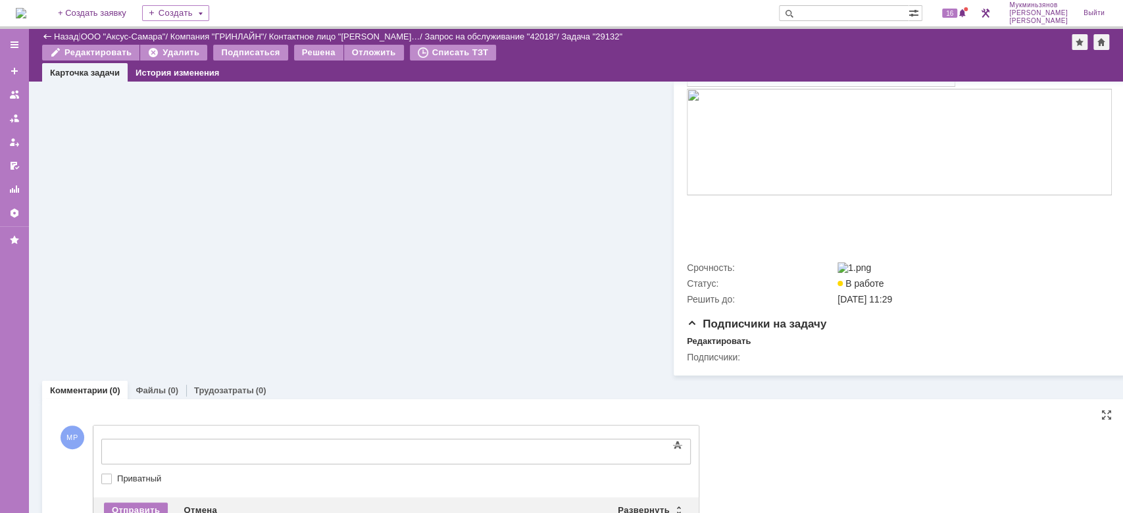
click at [251, 447] on div at bounding box center [208, 450] width 187 height 11
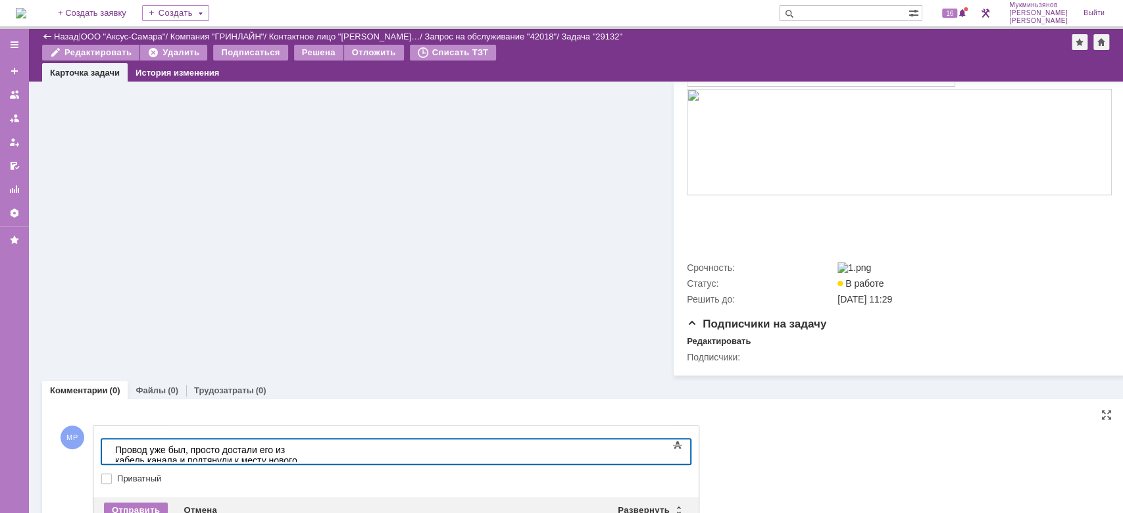
scroll to position [370, 0]
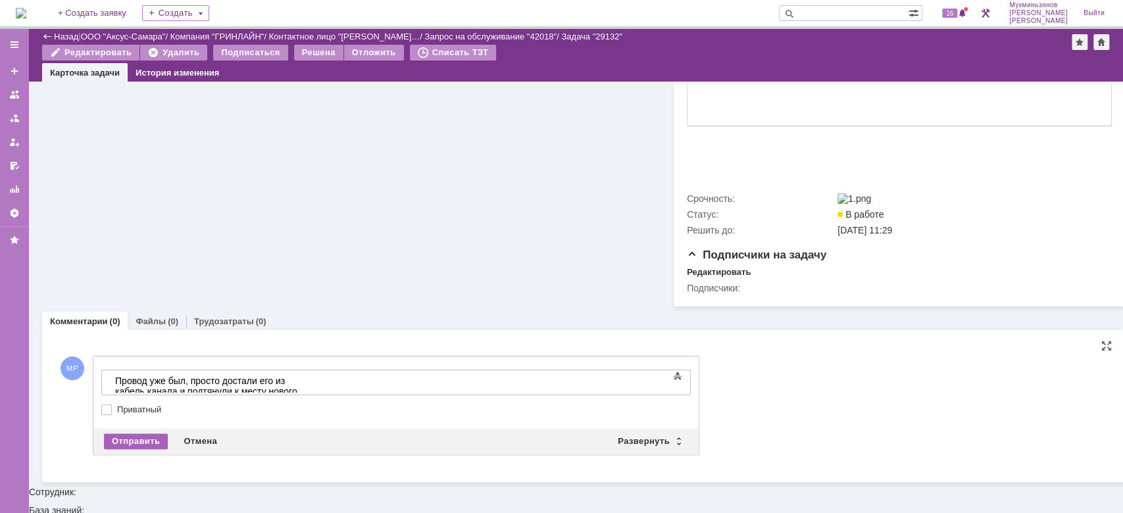
click at [133, 449] on div "Отправить" at bounding box center [136, 441] width 64 height 16
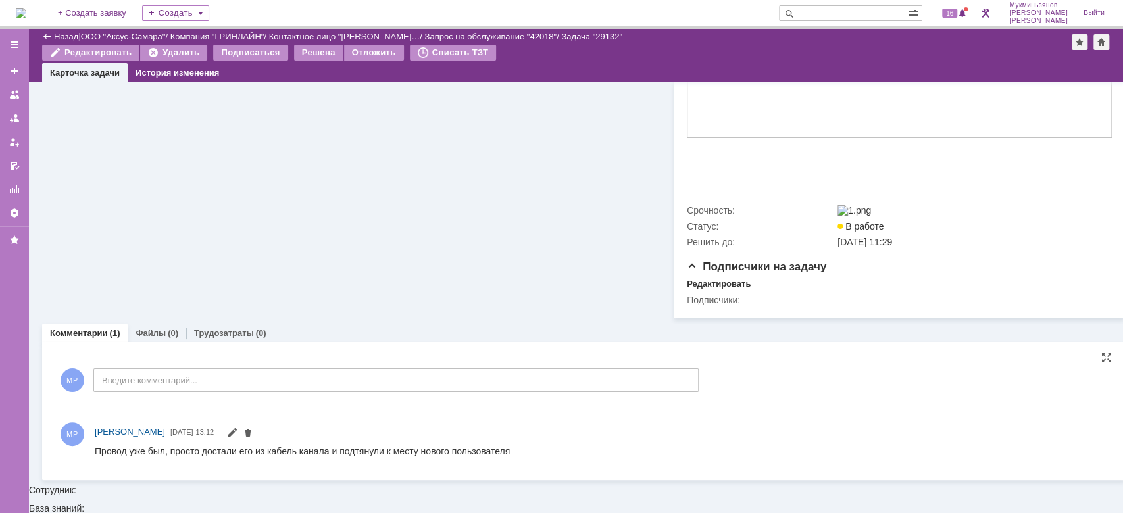
scroll to position [0, 0]
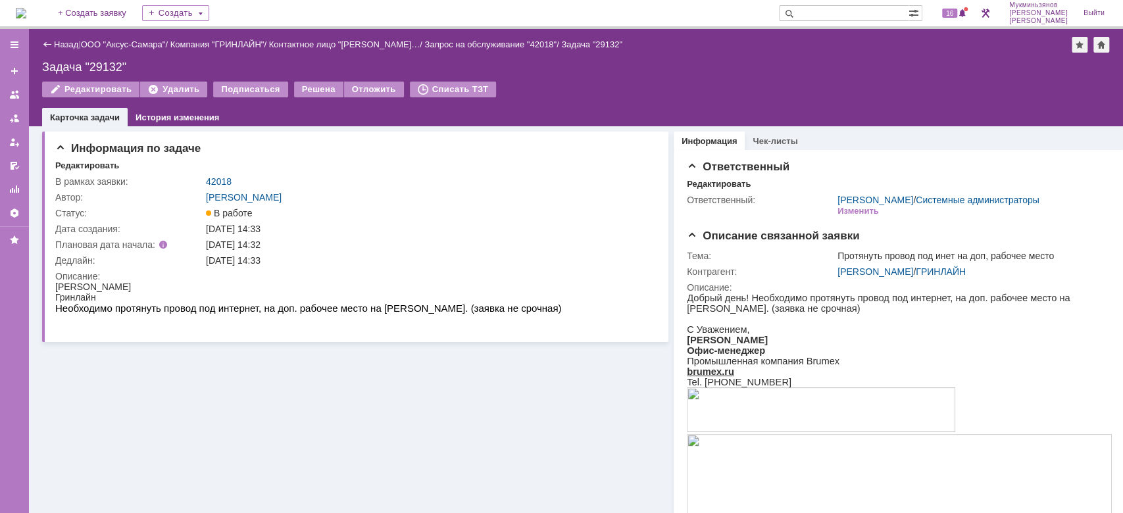
click at [294, 97] on td "Решена" at bounding box center [319, 90] width 50 height 17
click at [304, 91] on div "Решена" at bounding box center [318, 90] width 49 height 16
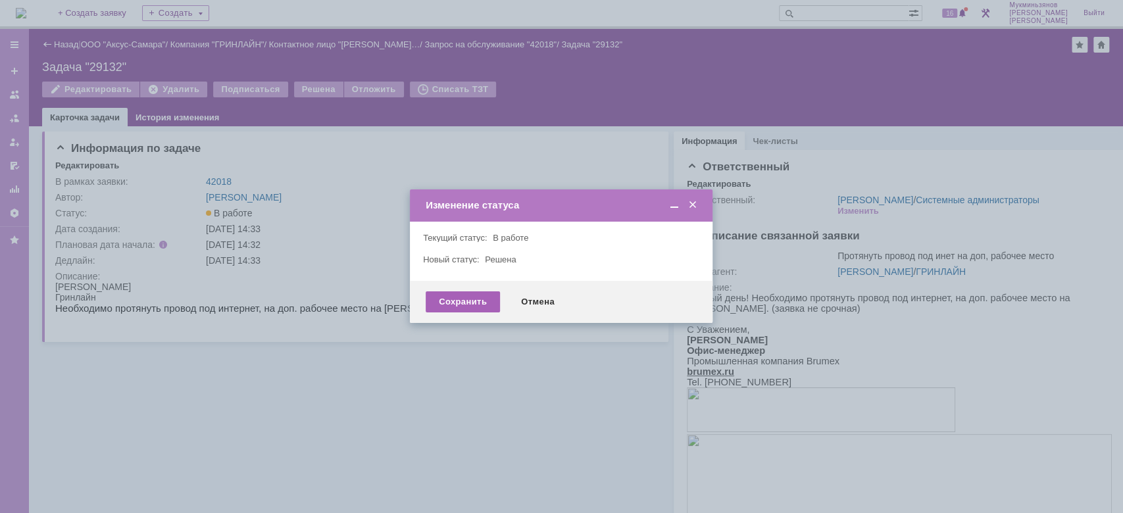
click at [430, 297] on div "Сохранить" at bounding box center [462, 301] width 74 height 21
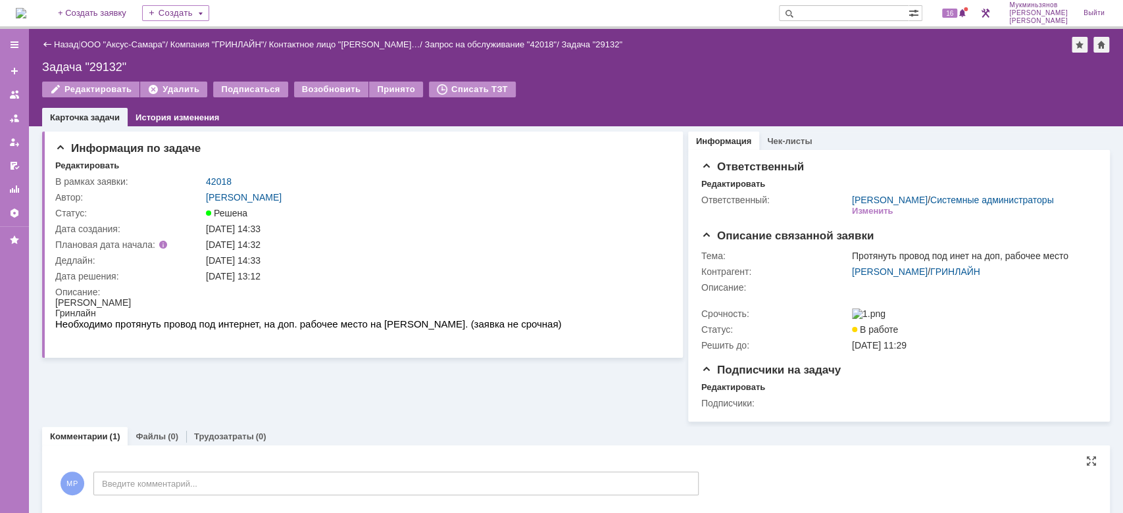
click at [26, 15] on img at bounding box center [21, 13] width 11 height 11
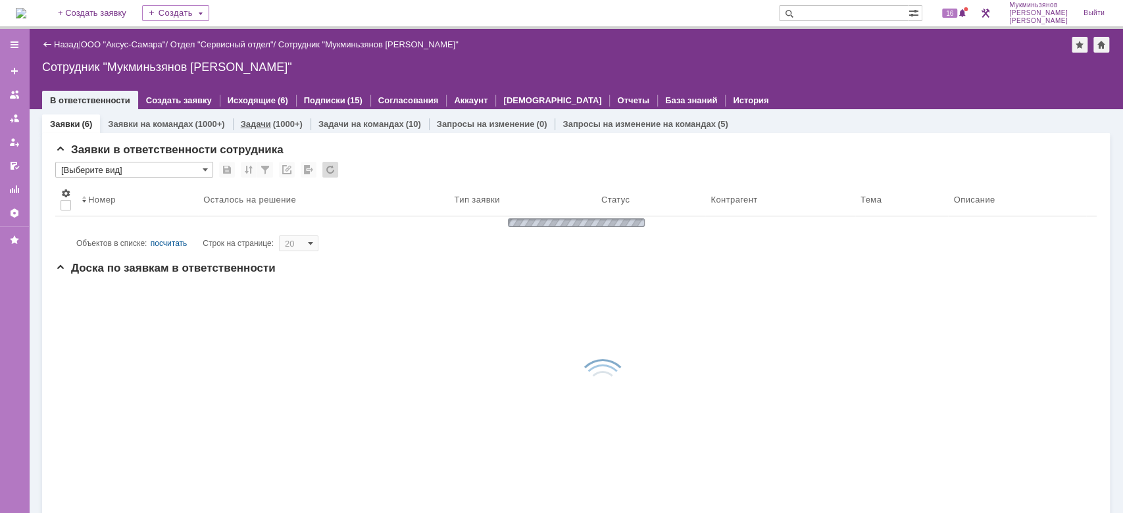
click at [267, 124] on link "Задачи" at bounding box center [256, 124] width 30 height 10
